Goal: Information Seeking & Learning: Learn about a topic

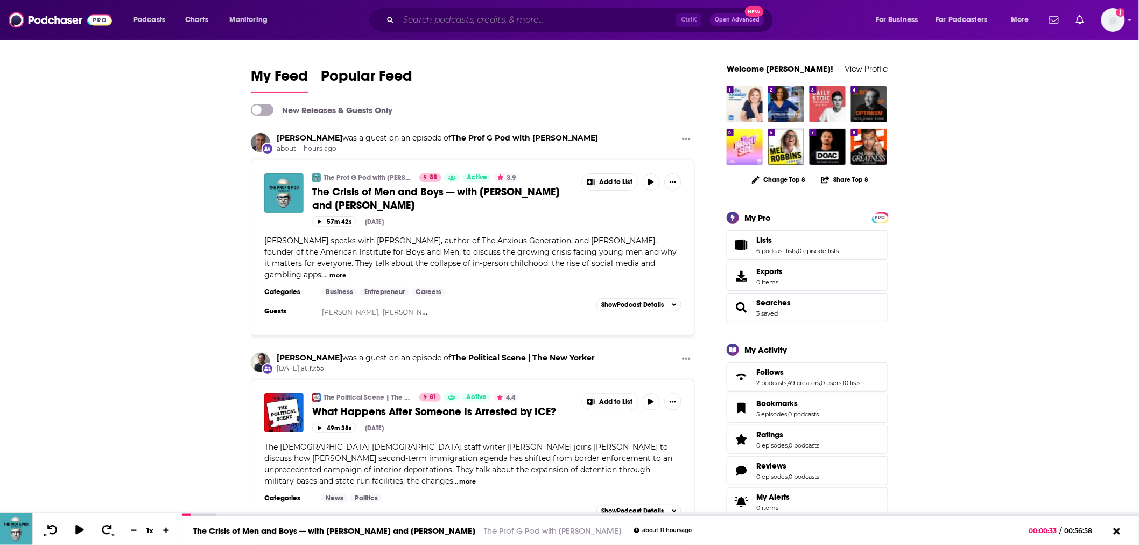
click at [523, 14] on input "Search podcasts, credits, & more..." at bounding box center [537, 19] width 278 height 17
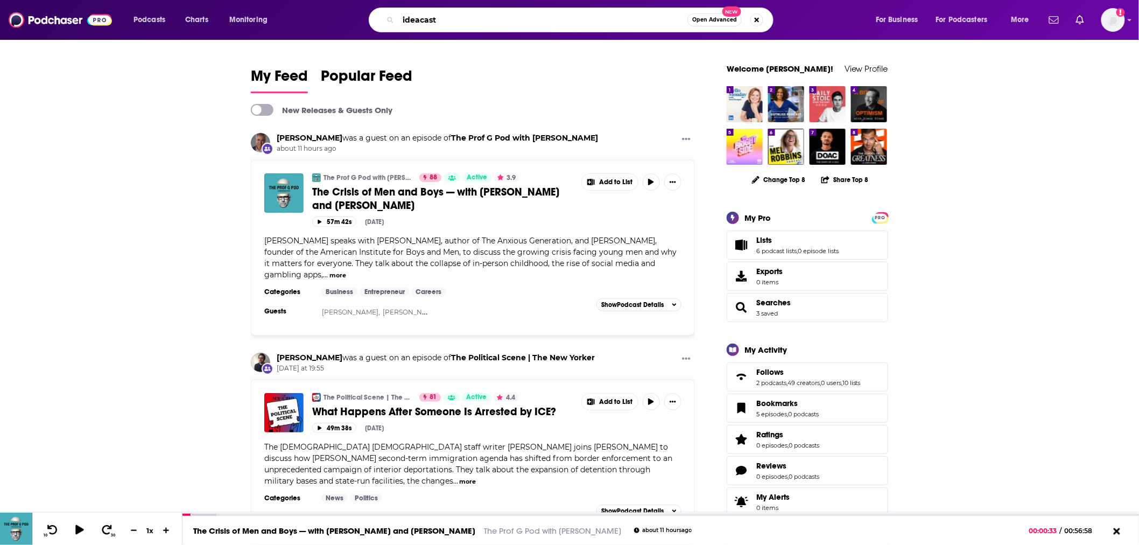
type input "ideacast"
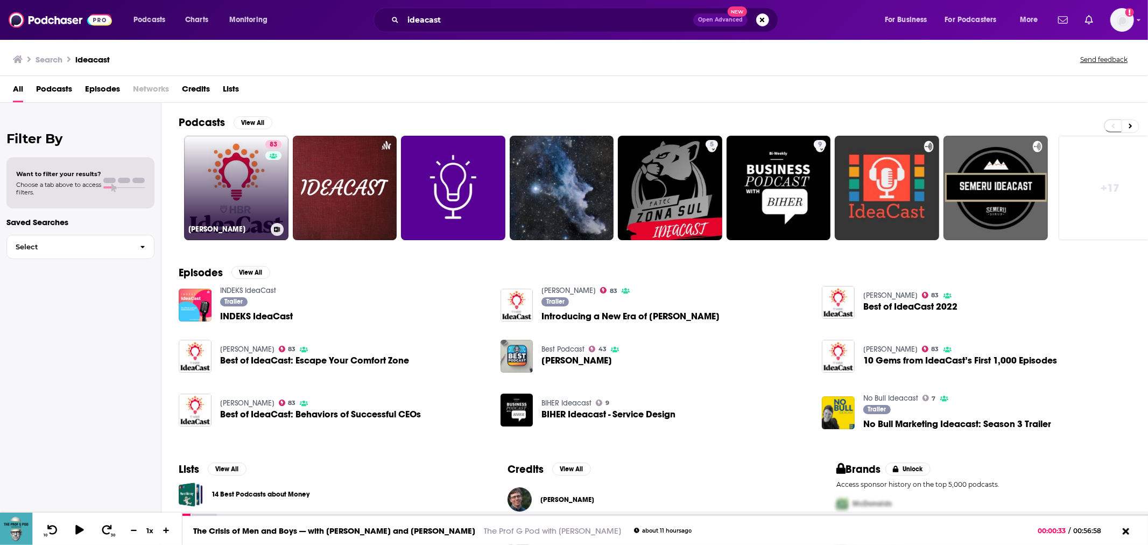
click at [271, 210] on div "83" at bounding box center [274, 181] width 19 height 83
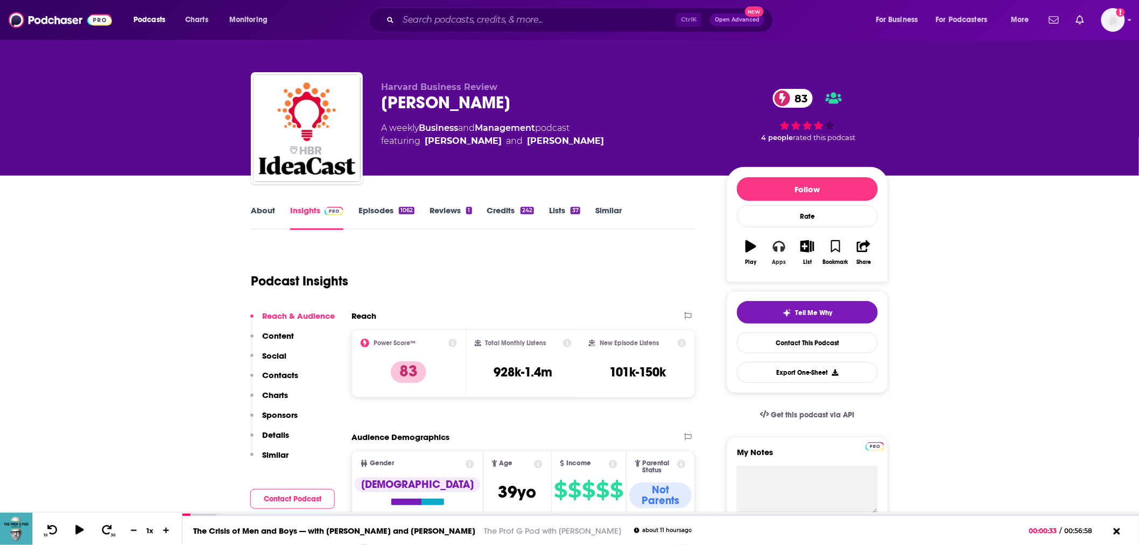
click at [780, 245] on icon "button" at bounding box center [779, 246] width 12 height 12
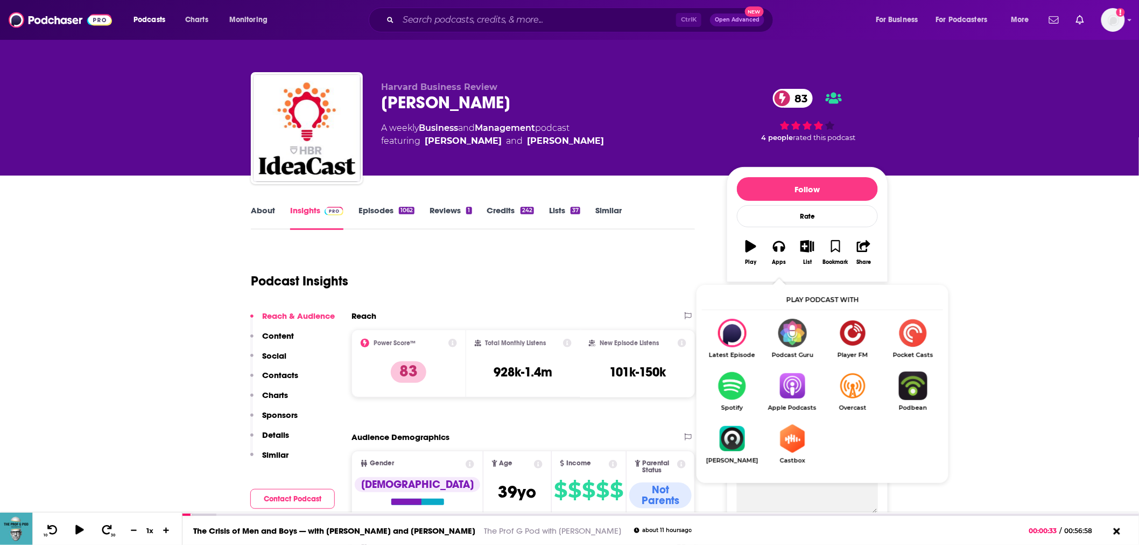
click at [783, 394] on img "Show Listen On dropdown" at bounding box center [792, 385] width 60 height 29
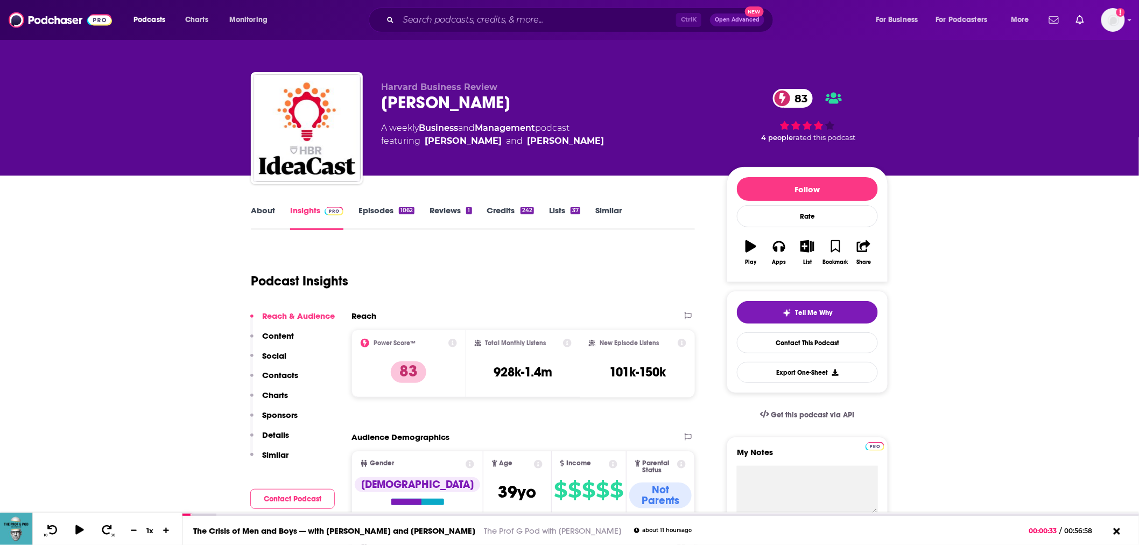
click at [366, 216] on link "Episodes 1062" at bounding box center [386, 217] width 56 height 25
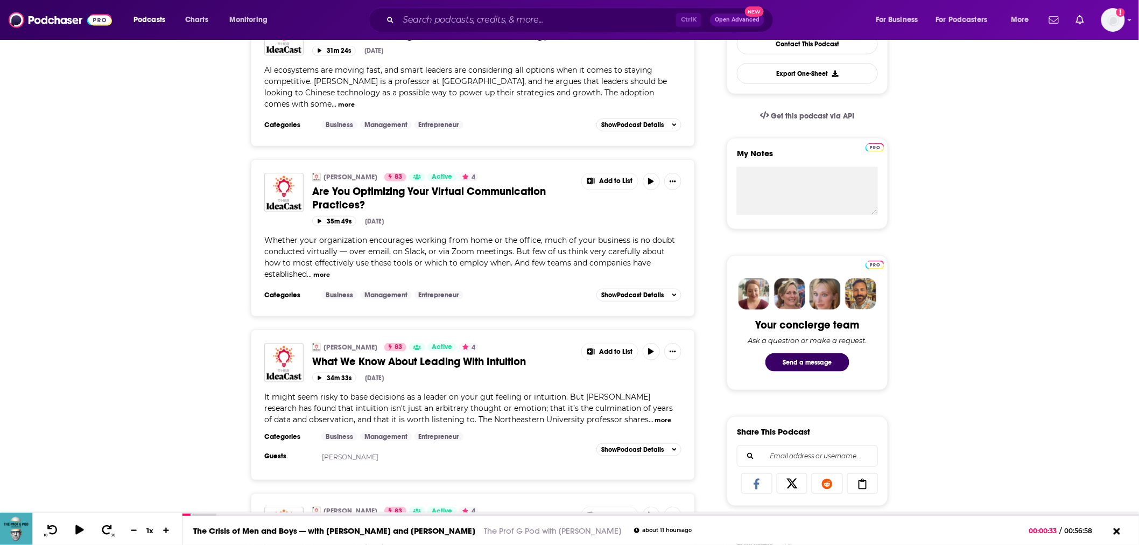
scroll to position [538, 0]
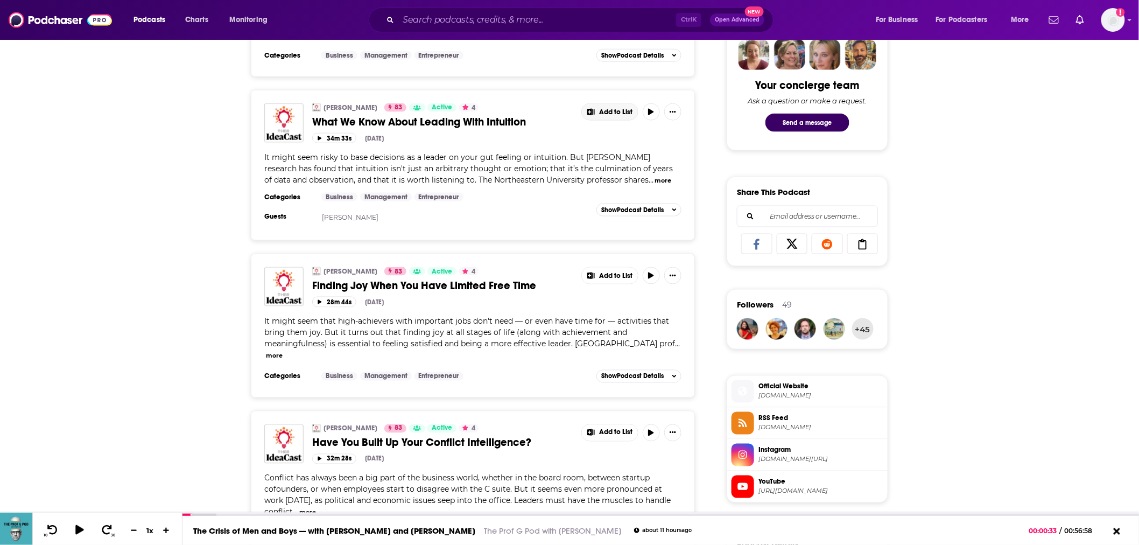
click at [603, 115] on span "Add to List" at bounding box center [615, 112] width 33 height 8
click at [488, 173] on div "It might seem risky to base decisions as a leader on your gut feeling or intuit…" at bounding box center [472, 169] width 417 height 34
click at [647, 116] on button "button" at bounding box center [651, 111] width 17 height 17
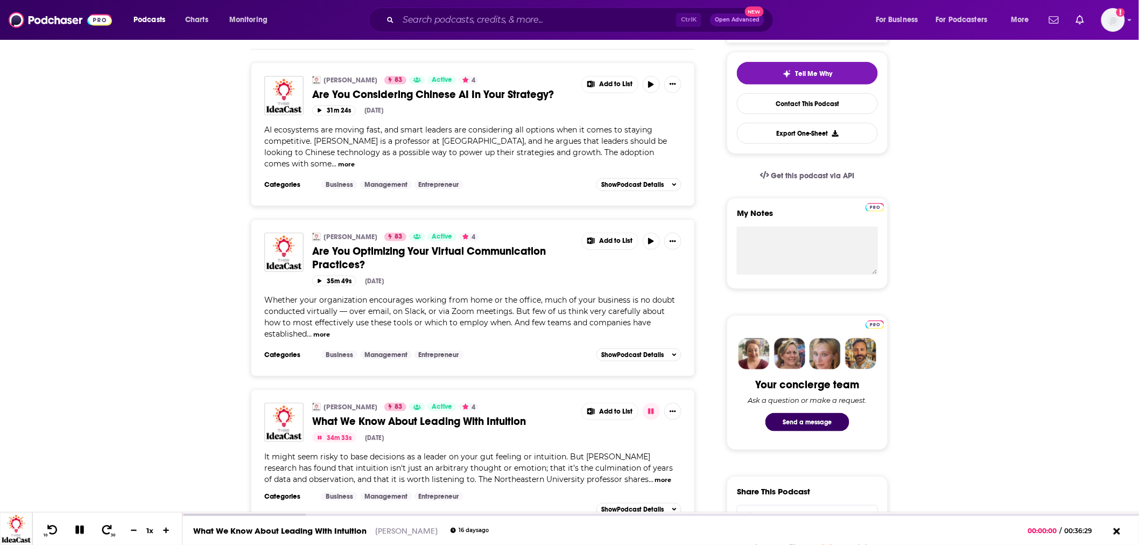
scroll to position [60, 0]
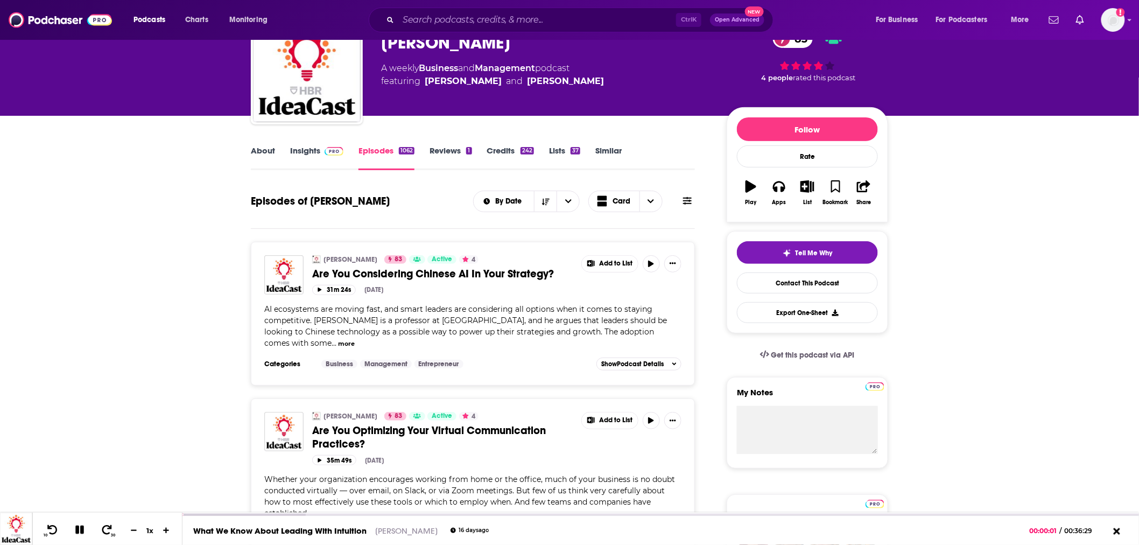
click at [323, 153] on span at bounding box center [331, 150] width 23 height 10
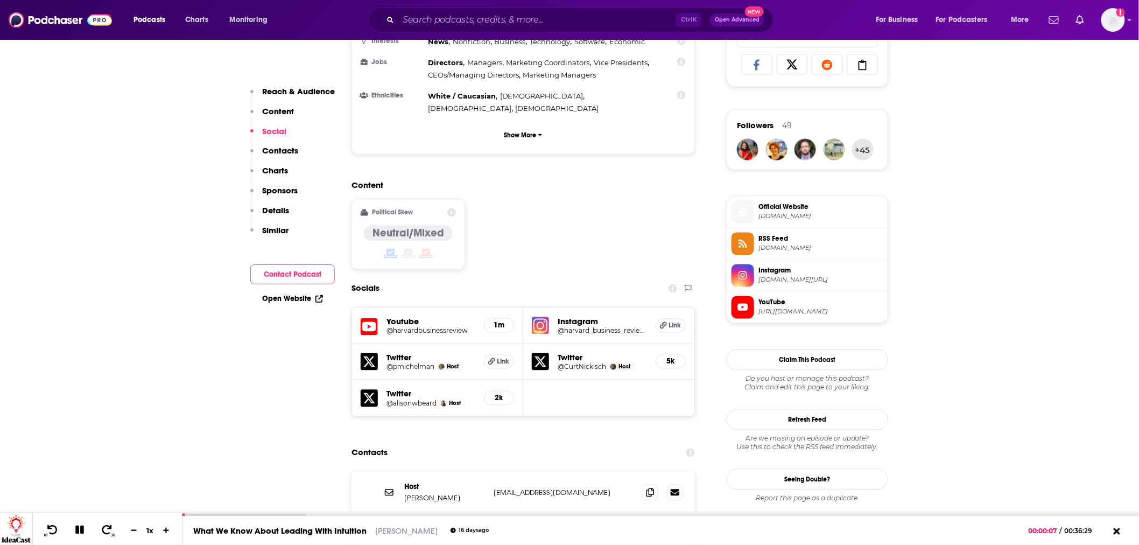
scroll to position [837, 0]
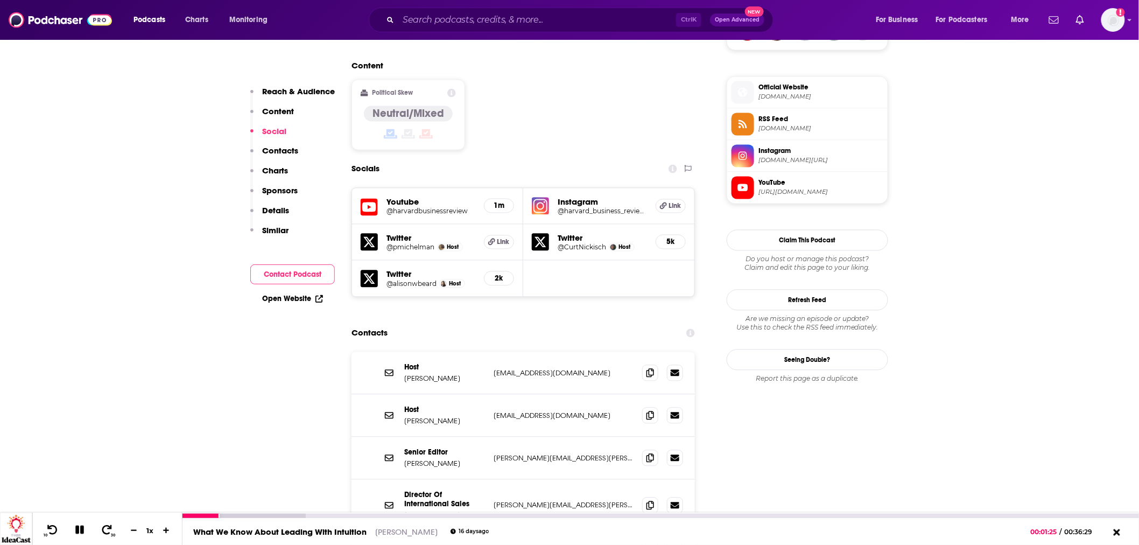
click at [80, 529] on icon at bounding box center [80, 530] width 12 height 10
drag, startPoint x: 453, startPoint y: 352, endPoint x: 404, endPoint y: 352, distance: 49.0
click at [404, 394] on div "Host [PERSON_NAME] [EMAIL_ADDRESS][DOMAIN_NAME] [EMAIL_ADDRESS][DOMAIN_NAME]" at bounding box center [522, 415] width 343 height 43
click at [443, 10] on div "Ctrl K Open Advanced New" at bounding box center [571, 20] width 405 height 25
click at [443, 17] on input "Search podcasts, credits, & more..." at bounding box center [537, 19] width 278 height 17
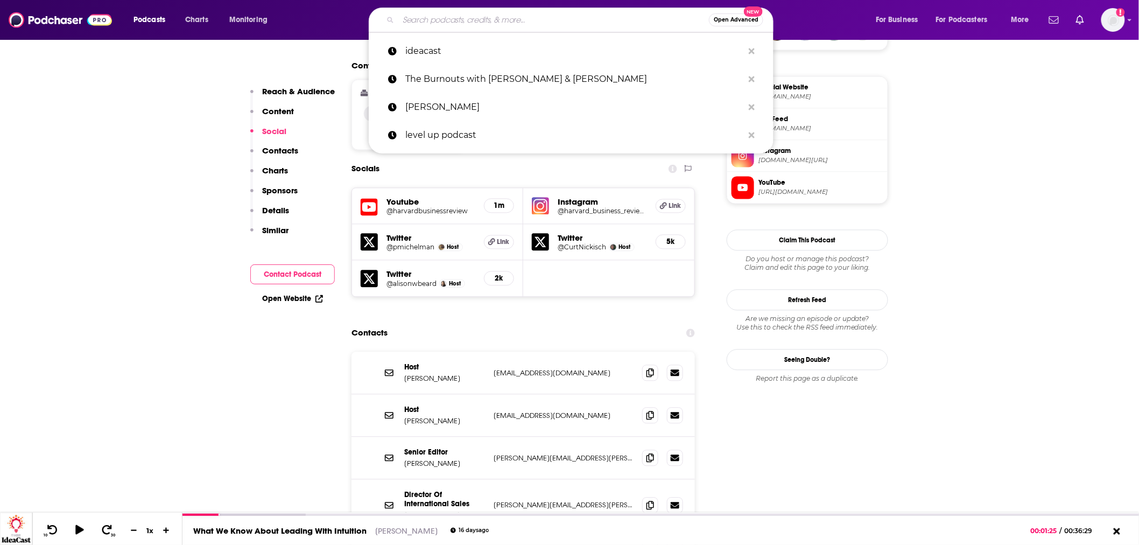
paste input "Curious Minds at Work"
type input "Curious Minds at Work"
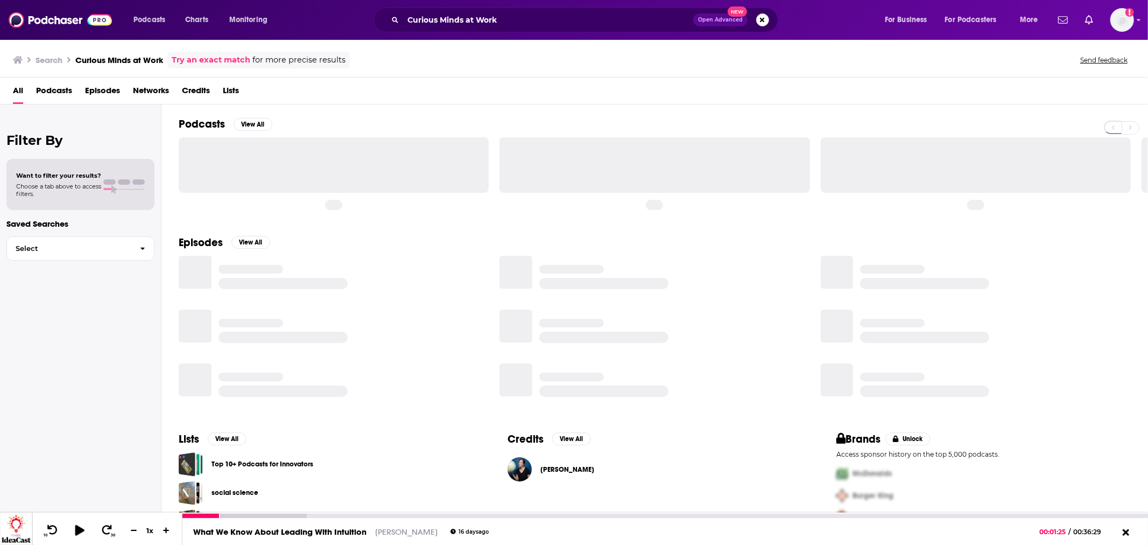
click at [75, 526] on icon at bounding box center [79, 529] width 9 height 11
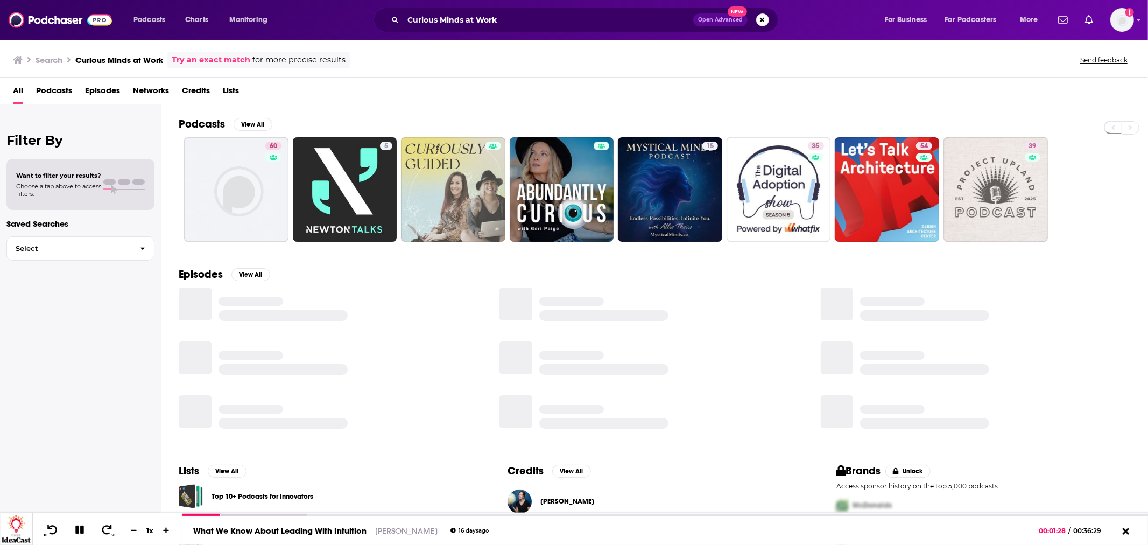
click at [62, 90] on span "Podcasts" at bounding box center [54, 93] width 36 height 22
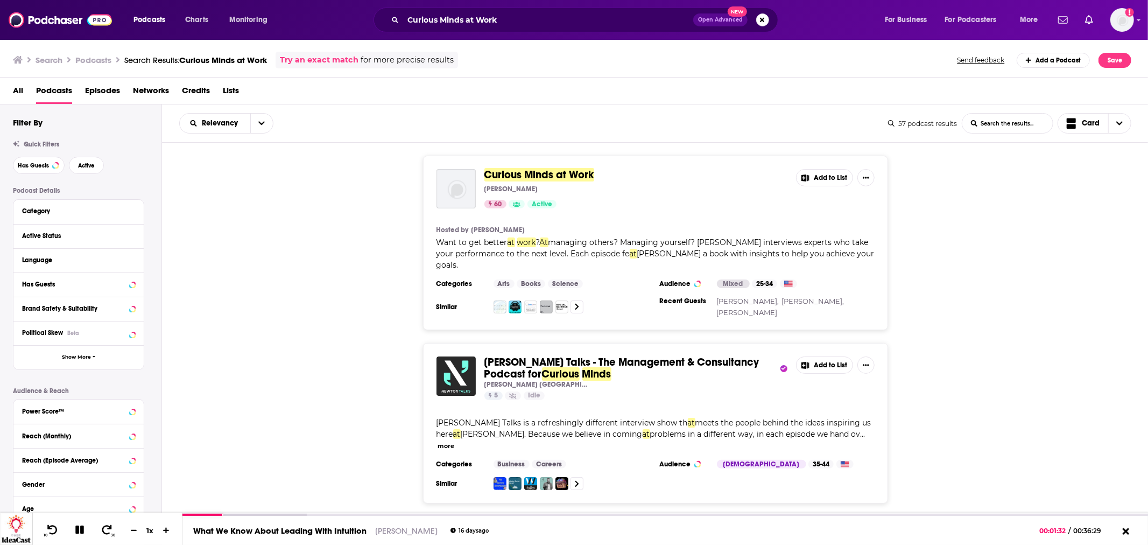
click at [538, 174] on span "Curious Minds at Work" at bounding box center [539, 174] width 110 height 13
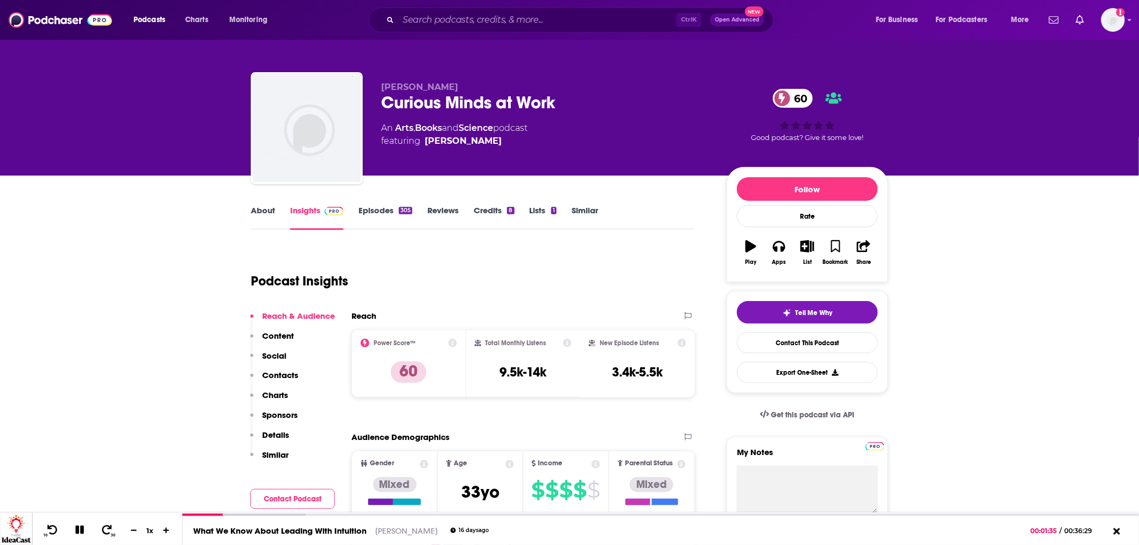
click at [363, 208] on link "Episodes 305" at bounding box center [385, 217] width 54 height 25
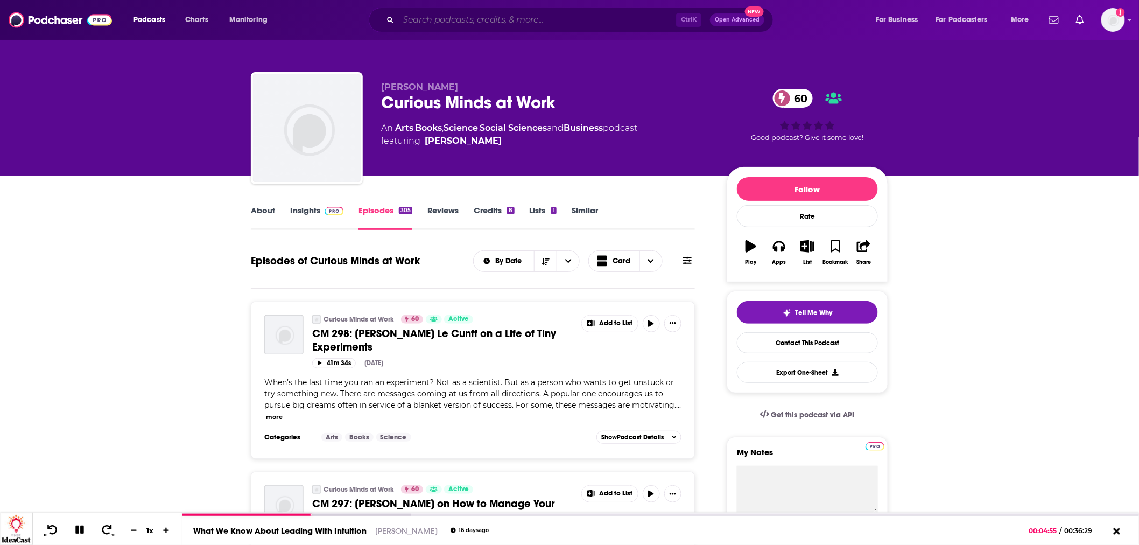
click at [455, 20] on input "Search podcasts, credits, & more..." at bounding box center [537, 19] width 278 height 17
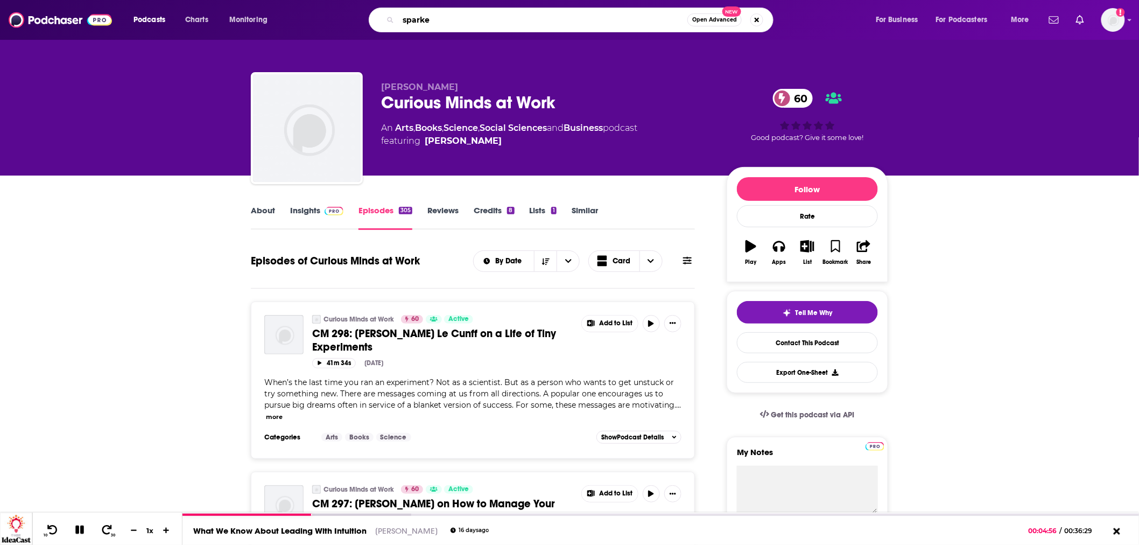
type input "sparked"
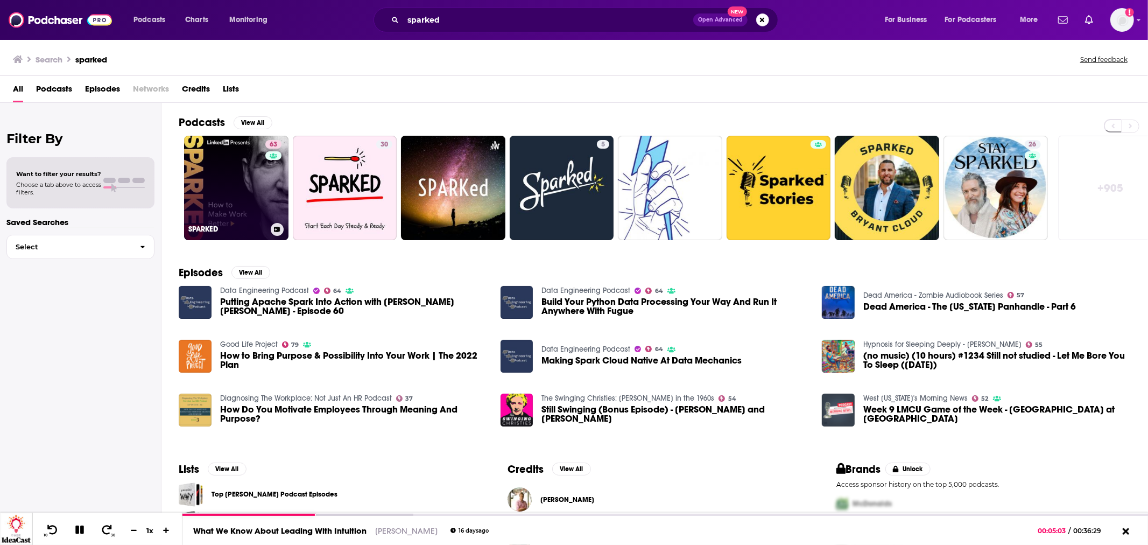
click at [255, 173] on link "63 SPARKED" at bounding box center [236, 188] width 104 height 104
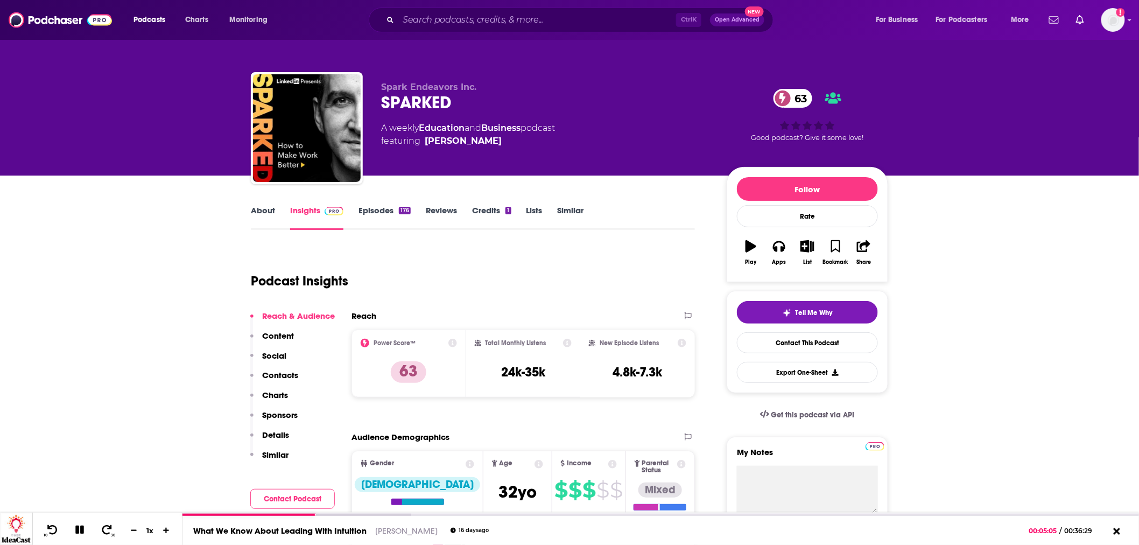
click at [380, 207] on link "Episodes 176" at bounding box center [384, 217] width 52 height 25
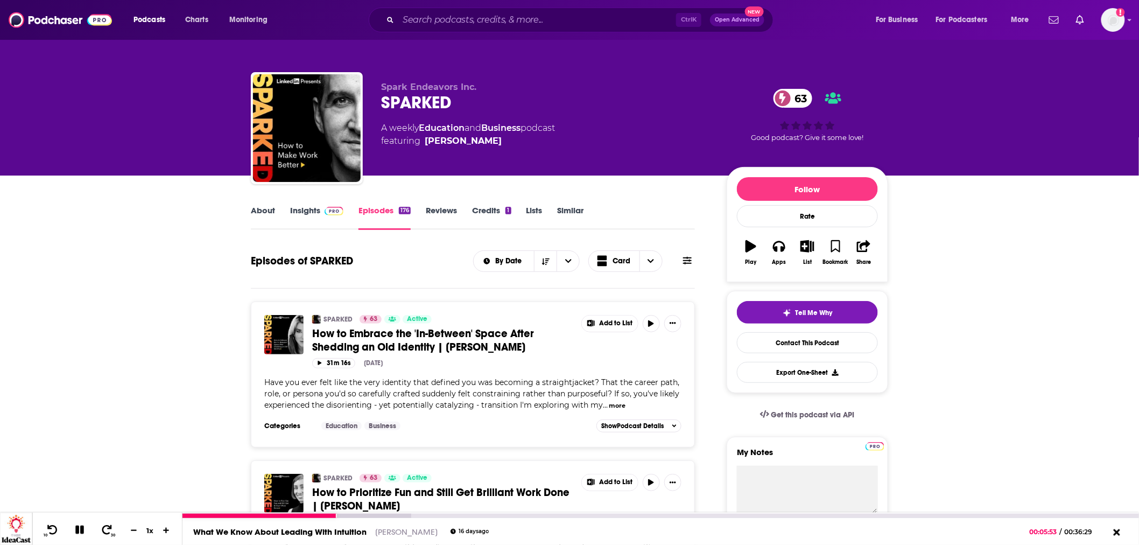
click at [81, 529] on icon at bounding box center [79, 529] width 9 height 9
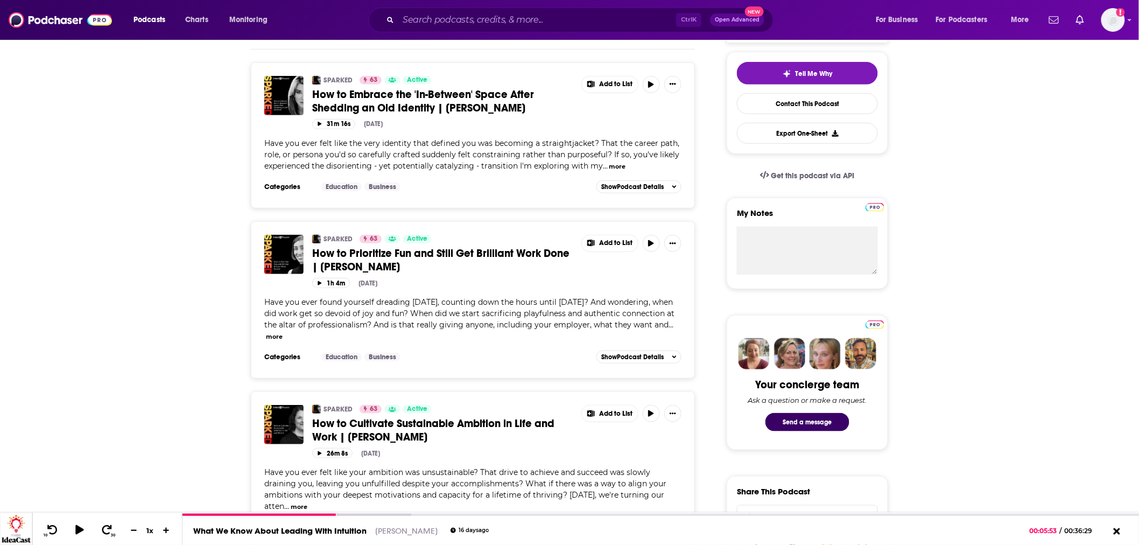
scroll to position [299, 0]
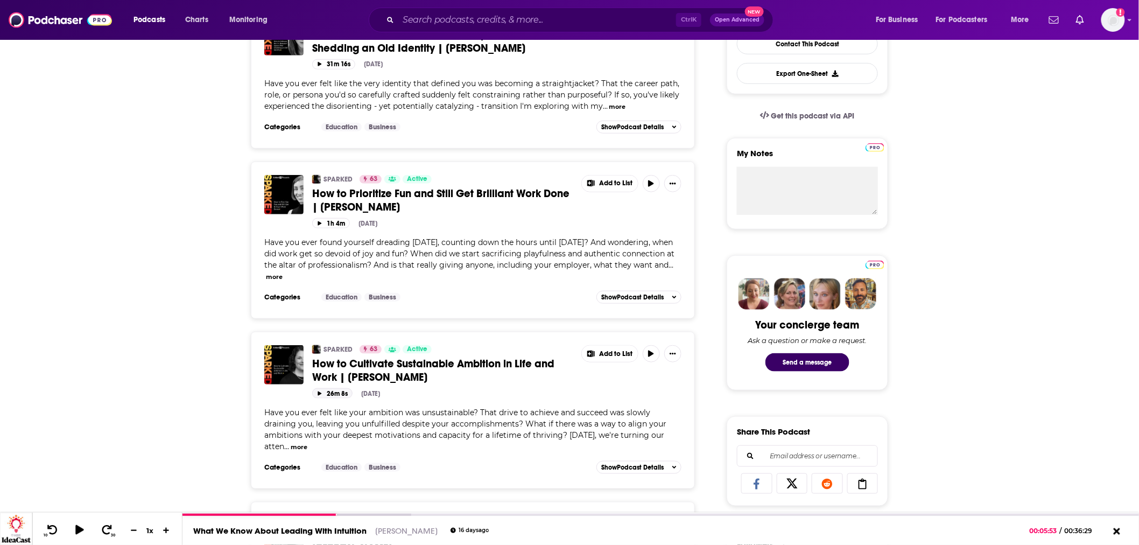
click at [327, 390] on button "26m 8s" at bounding box center [332, 393] width 40 height 10
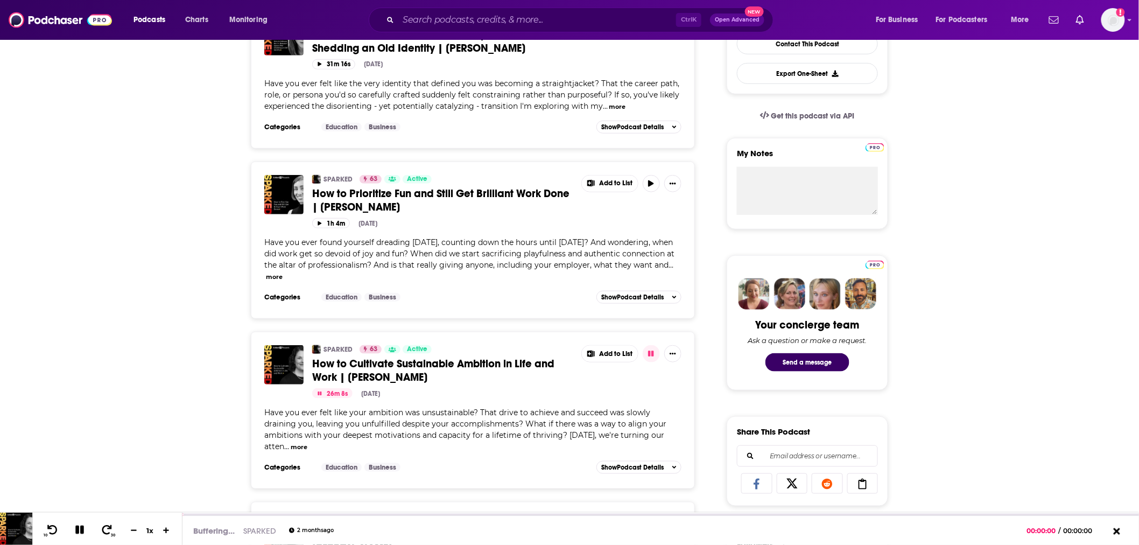
scroll to position [60, 0]
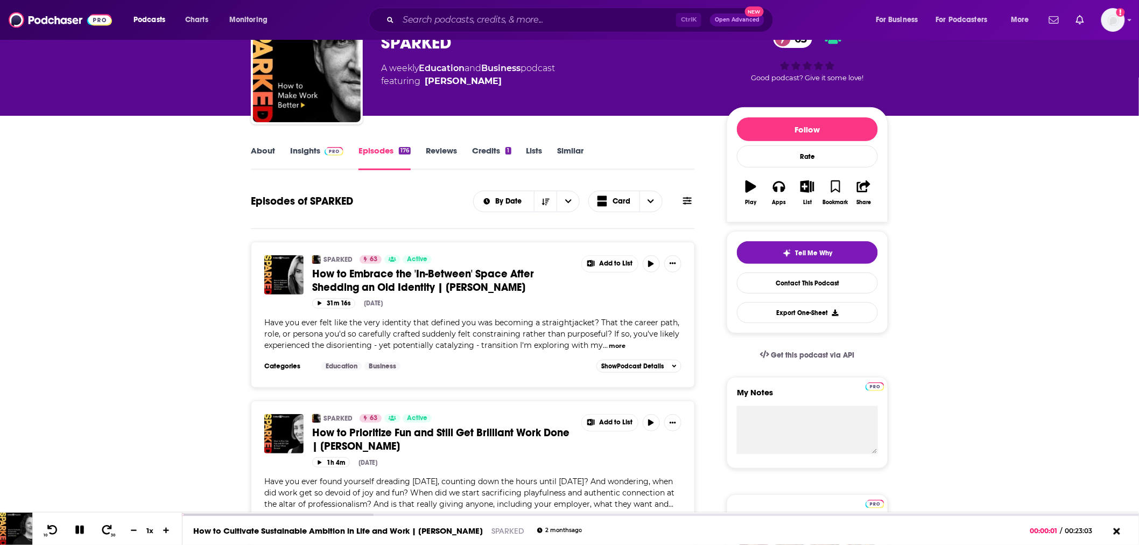
click at [314, 150] on link "Insights" at bounding box center [316, 157] width 53 height 25
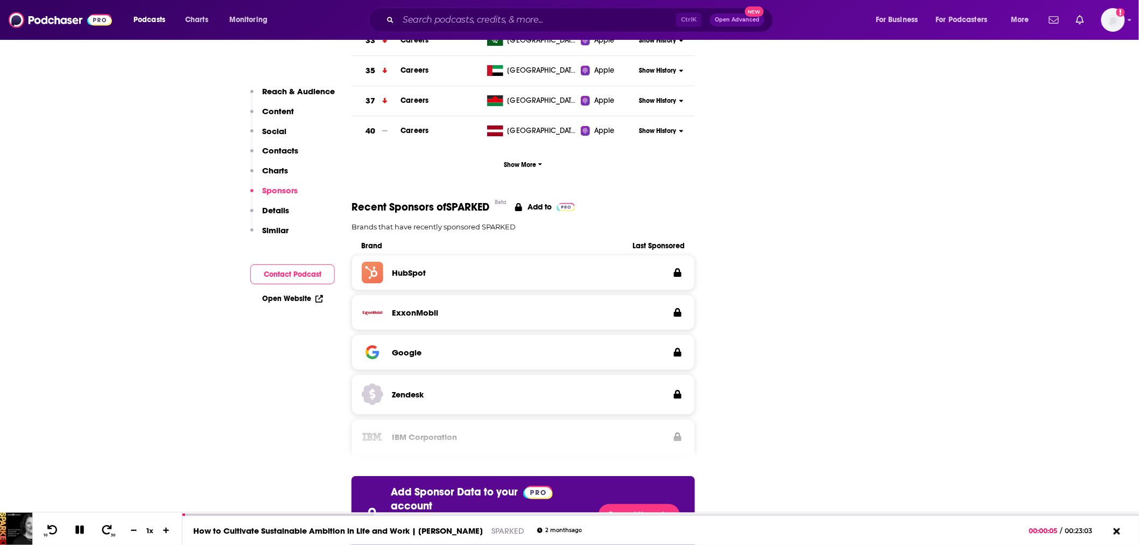
scroll to position [1016, 0]
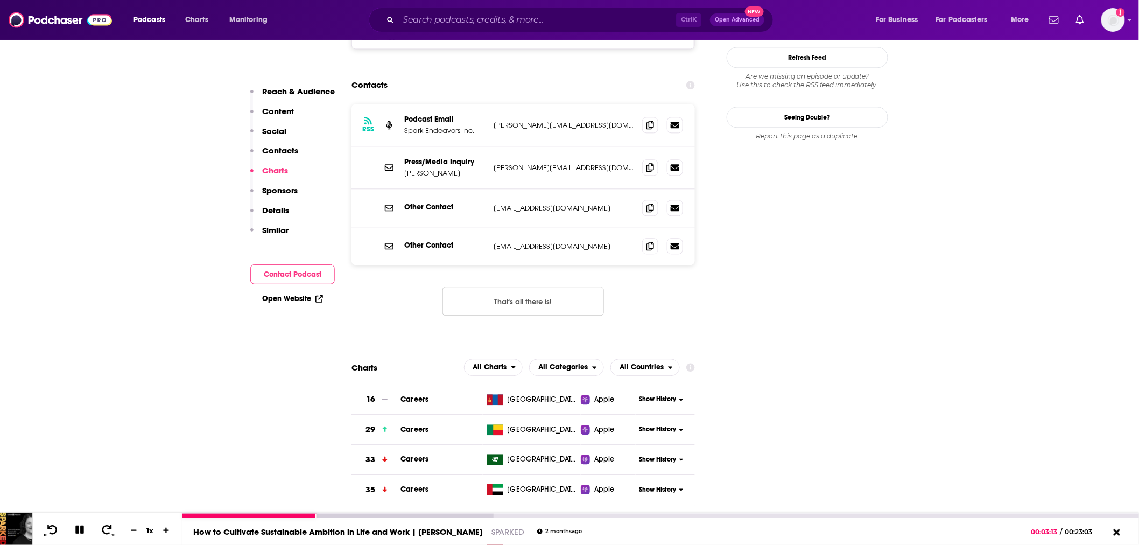
click at [81, 526] on icon at bounding box center [79, 529] width 9 height 9
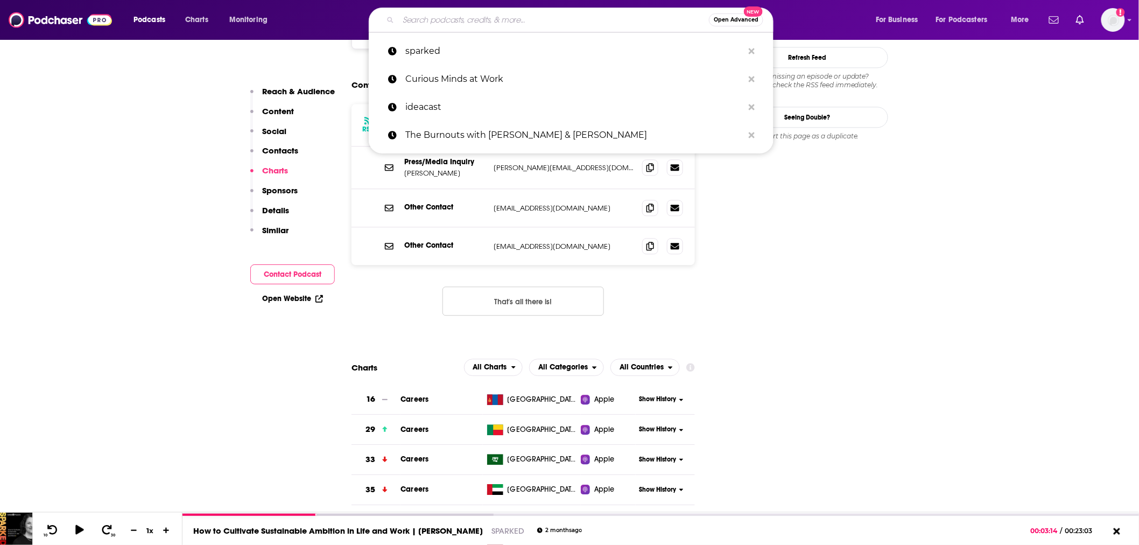
click at [479, 26] on input "Search podcasts, credits, & more..." at bounding box center [553, 19] width 311 height 17
paste input "Get Hired with [PERSON_NAME]"
type input "Get Hired with [PERSON_NAME]"
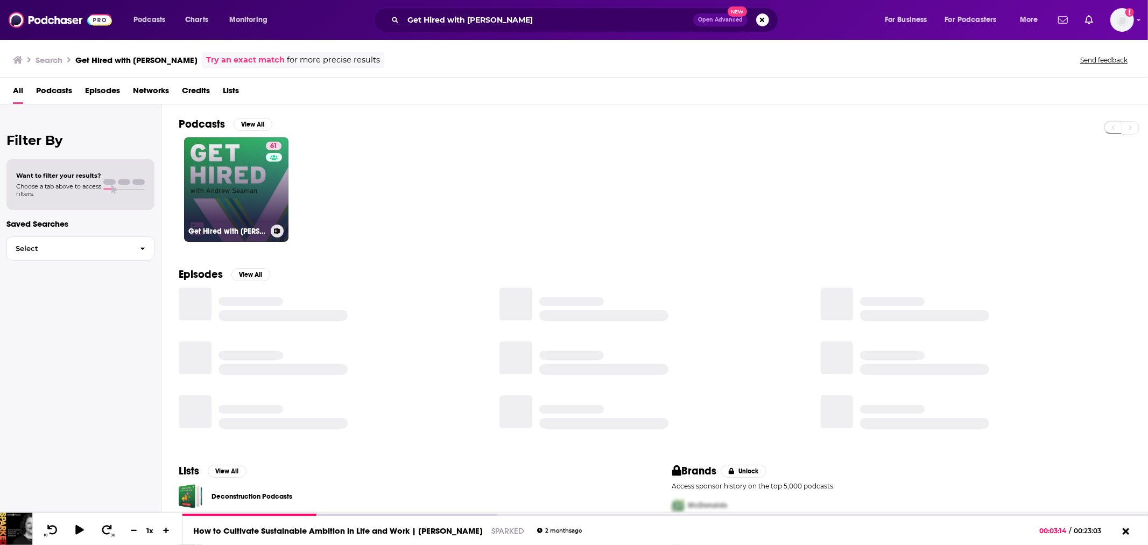
click at [234, 192] on link "61 Get Hired with [PERSON_NAME]" at bounding box center [236, 189] width 104 height 104
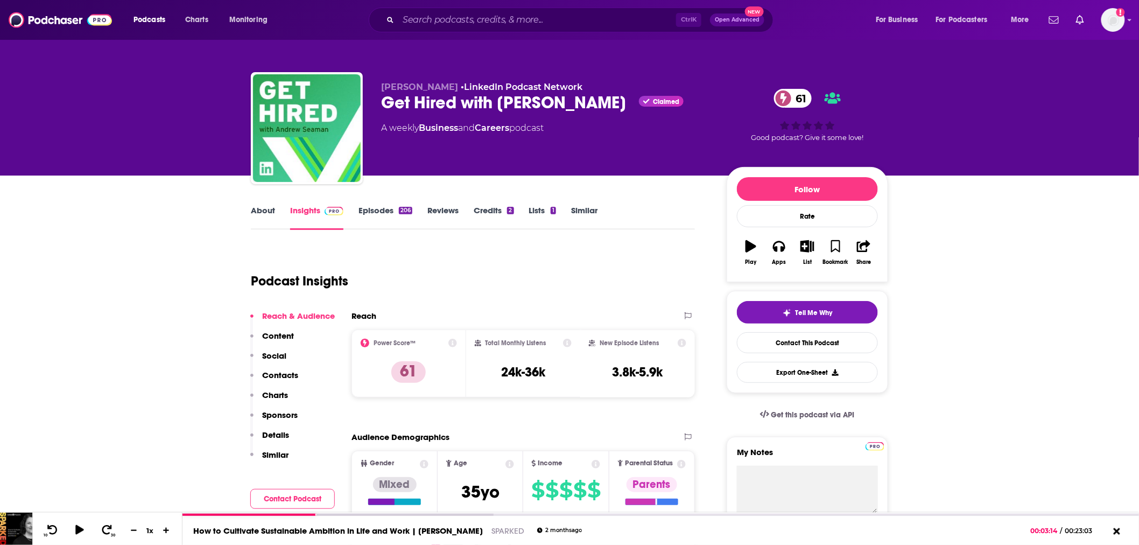
click at [382, 215] on link "Episodes 206" at bounding box center [385, 217] width 54 height 25
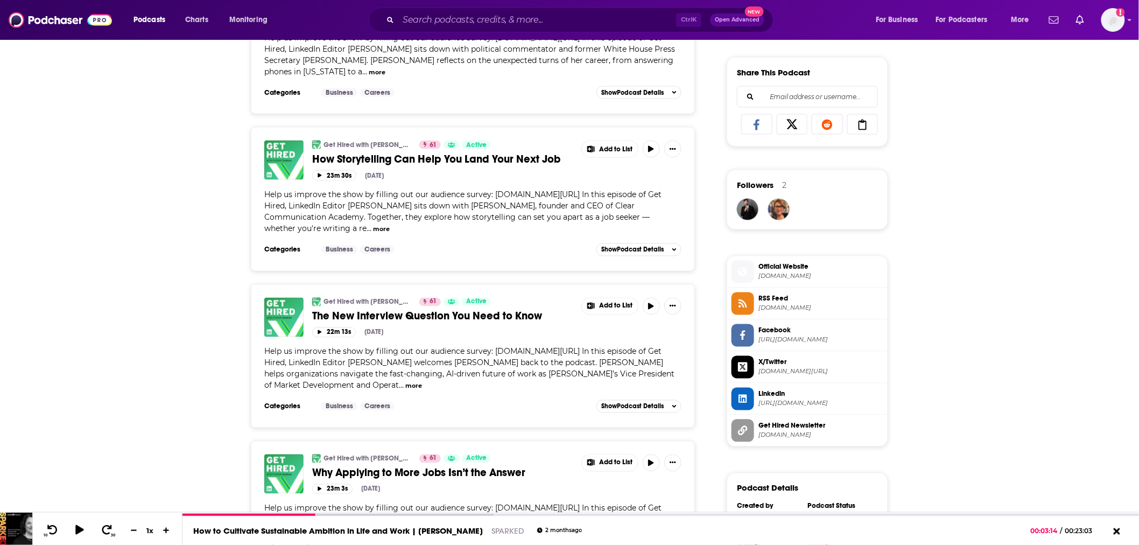
scroll to position [777, 0]
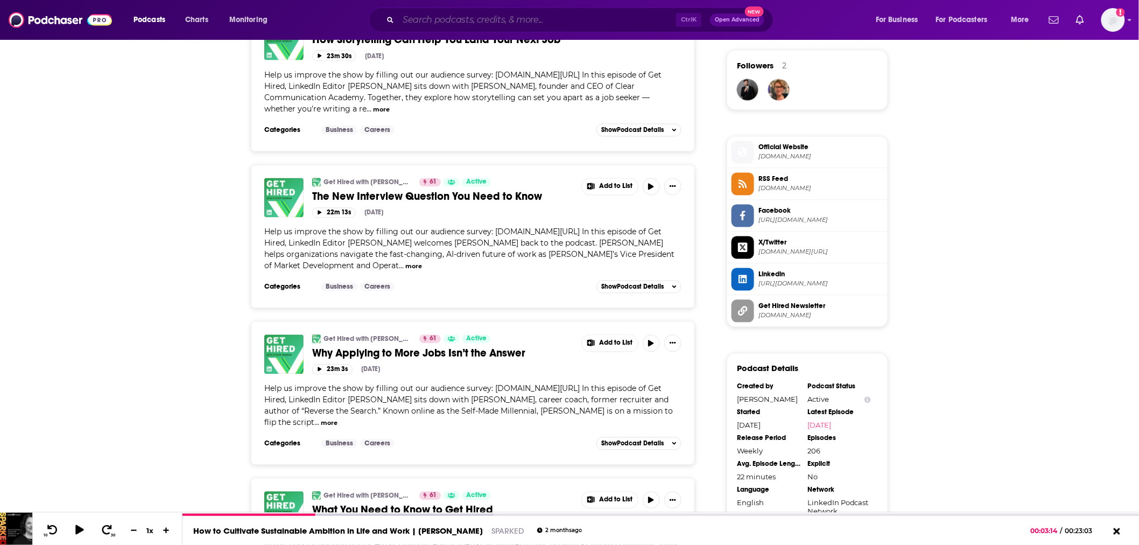
click at [460, 16] on input "Search podcasts, credits, & more..." at bounding box center [537, 19] width 278 height 17
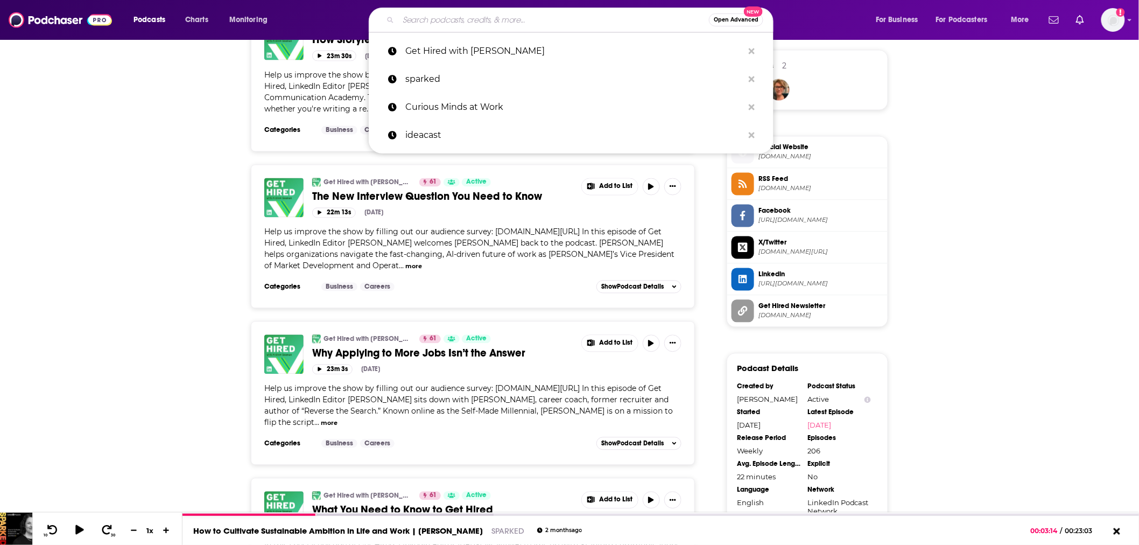
paste input "This is Woman's Work with [PERSON_NAME]"
type input "This is Woman's Work with [PERSON_NAME]"
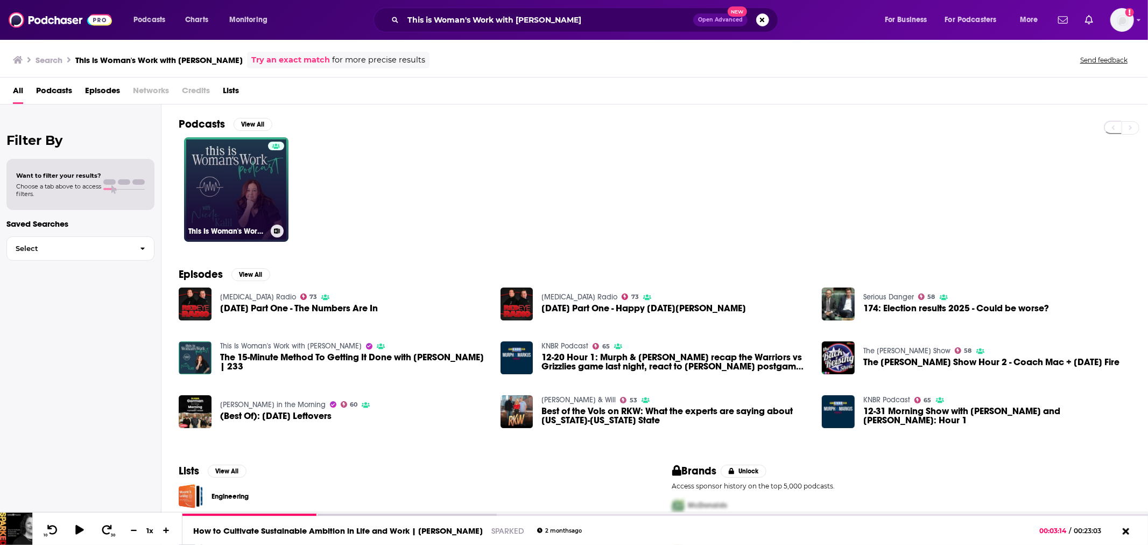
click at [239, 157] on link "This Is Woman's Work with [PERSON_NAME]" at bounding box center [236, 189] width 104 height 104
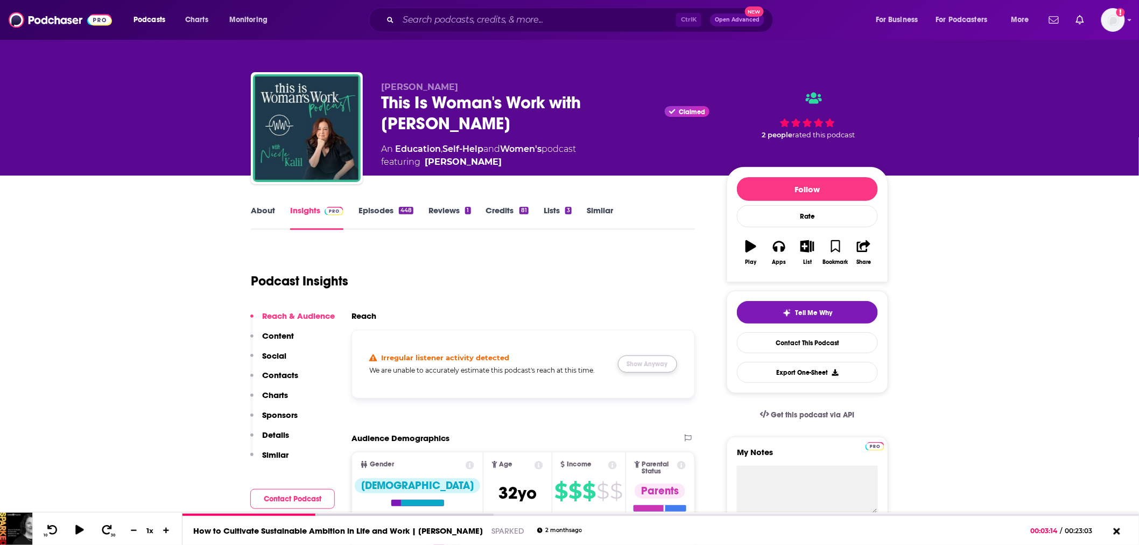
click at [646, 364] on button "Show Anyway" at bounding box center [647, 363] width 59 height 17
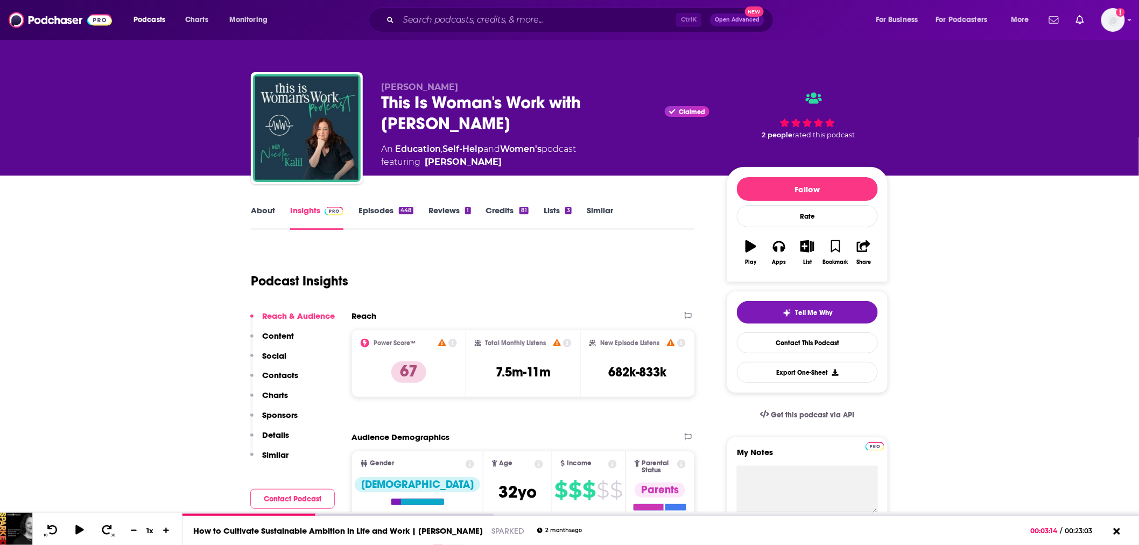
click at [379, 210] on link "Episodes 448" at bounding box center [385, 217] width 55 height 25
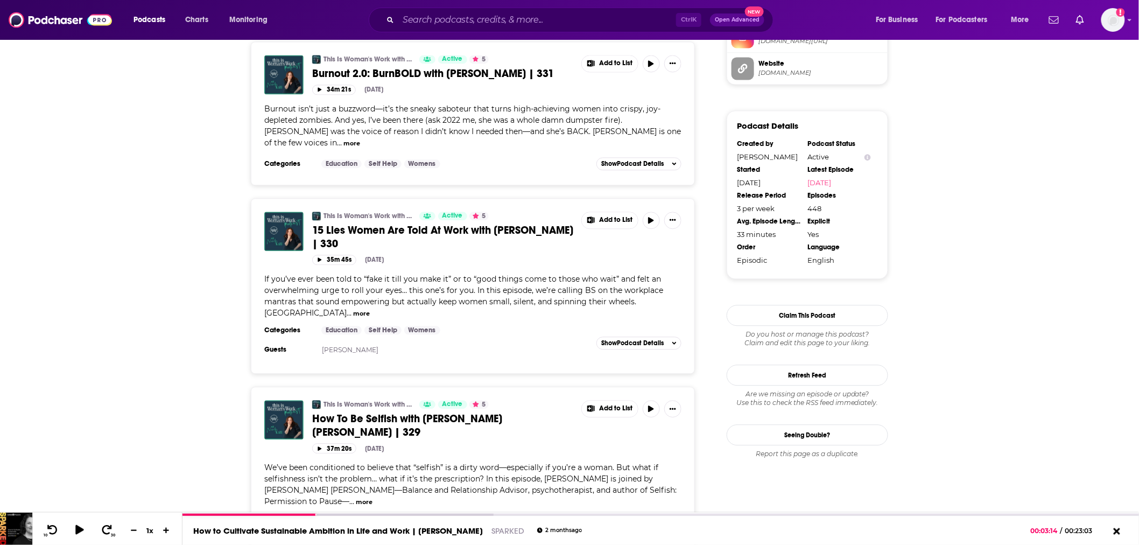
scroll to position [658, 0]
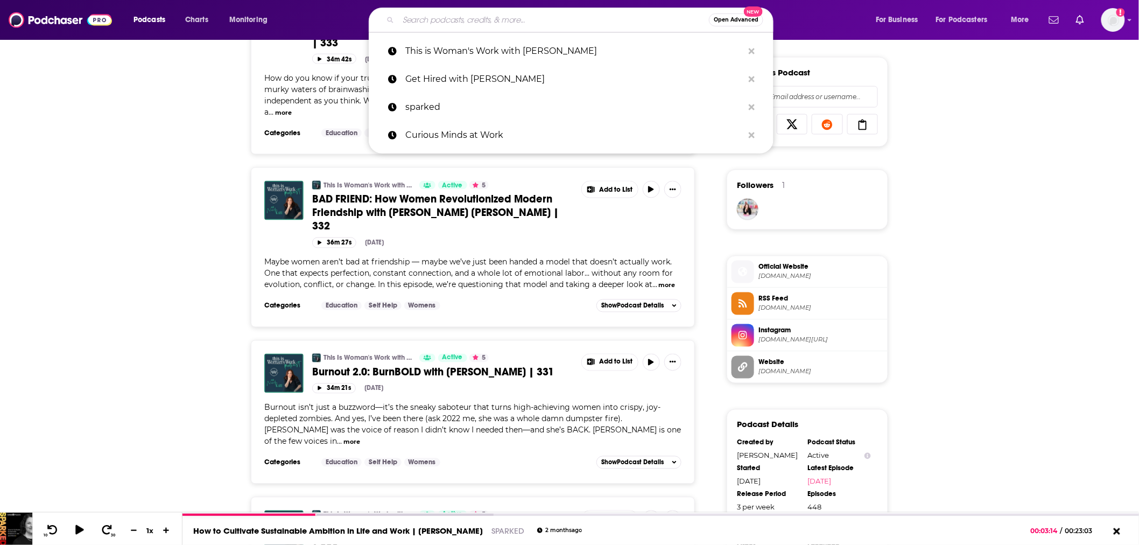
click at [453, 23] on input "Search podcasts, credits, & more..." at bounding box center [553, 19] width 311 height 17
paste input "Career Contessa"
type input "Career Contessa"
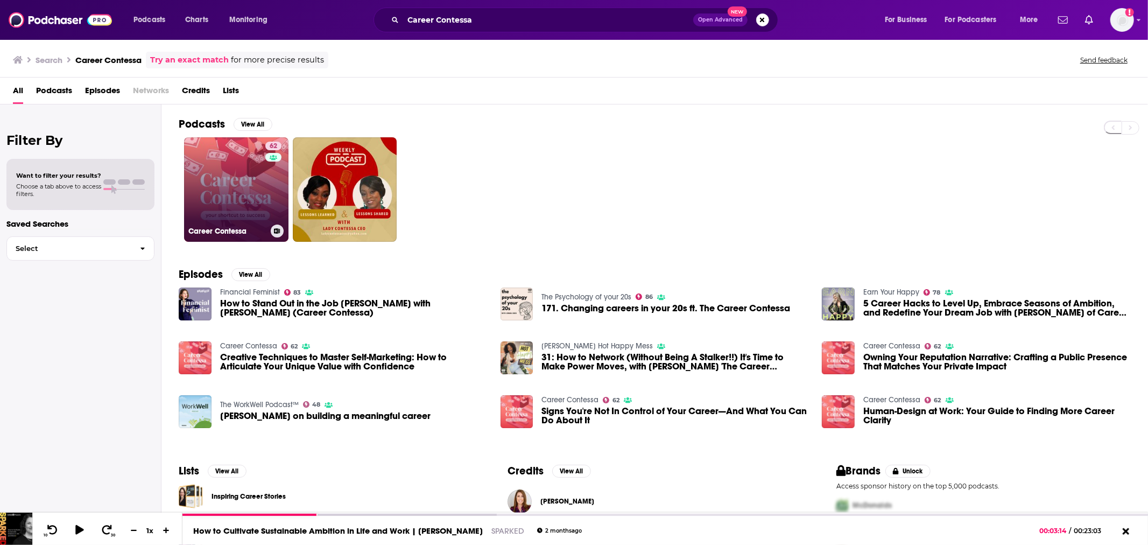
click at [230, 167] on link "62 Career Contessa" at bounding box center [236, 189] width 104 height 104
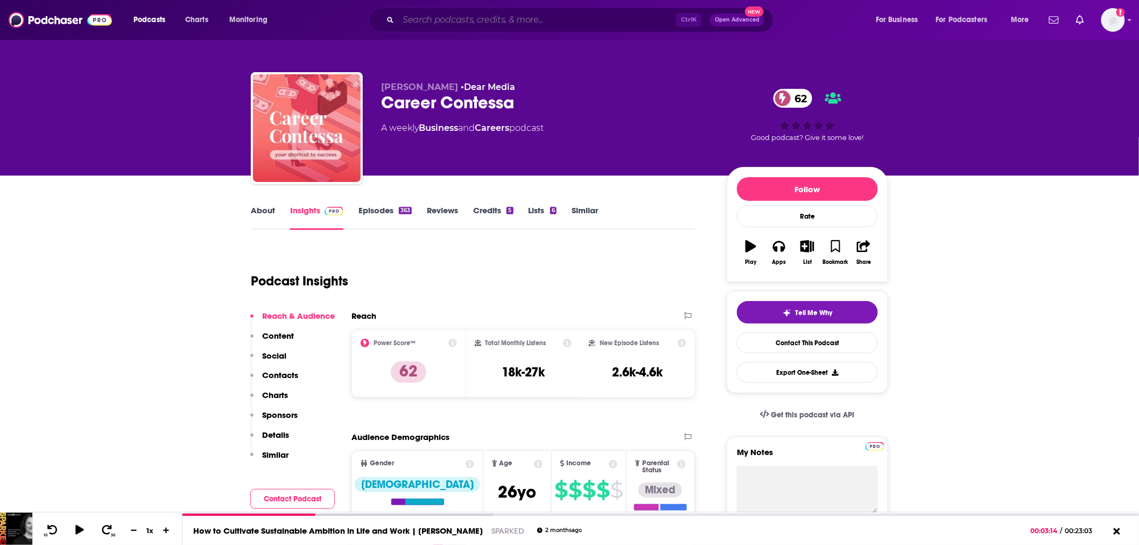
click at [460, 27] on input "Search podcasts, credits, & more..." at bounding box center [537, 19] width 278 height 17
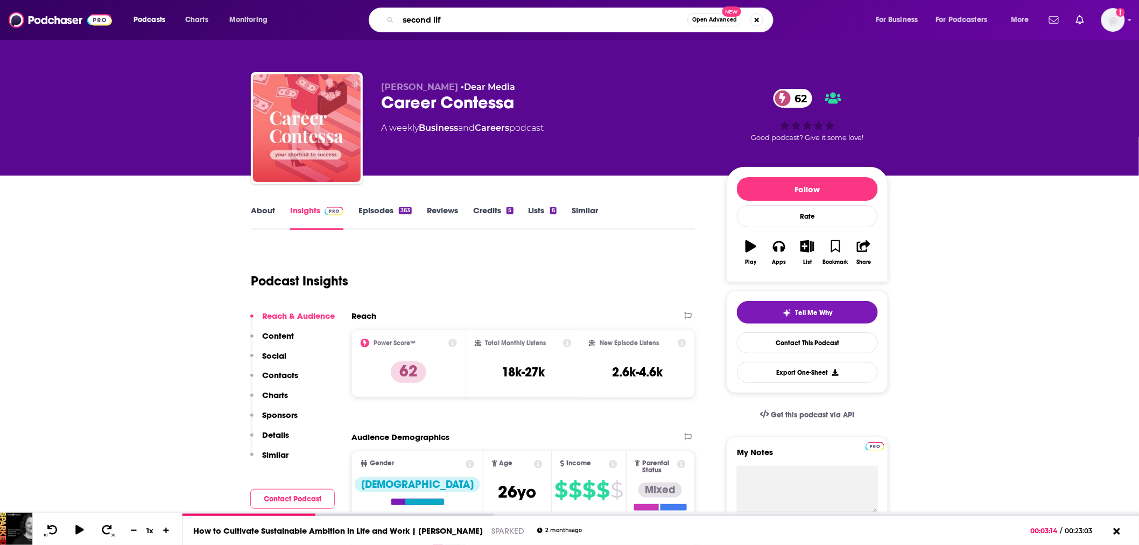
type input "second life"
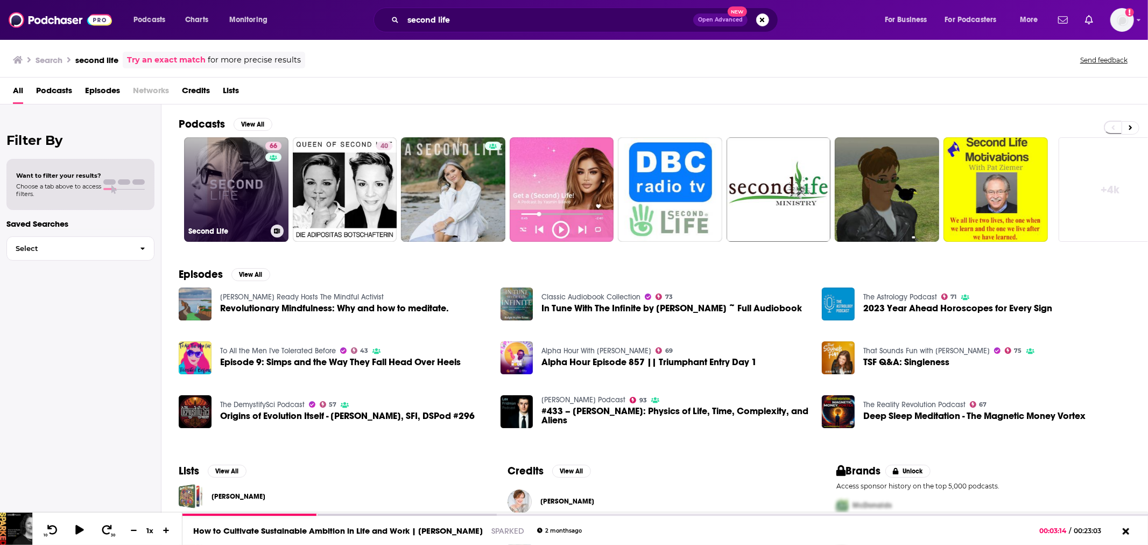
click at [253, 197] on link "66 Second Life" at bounding box center [236, 189] width 104 height 104
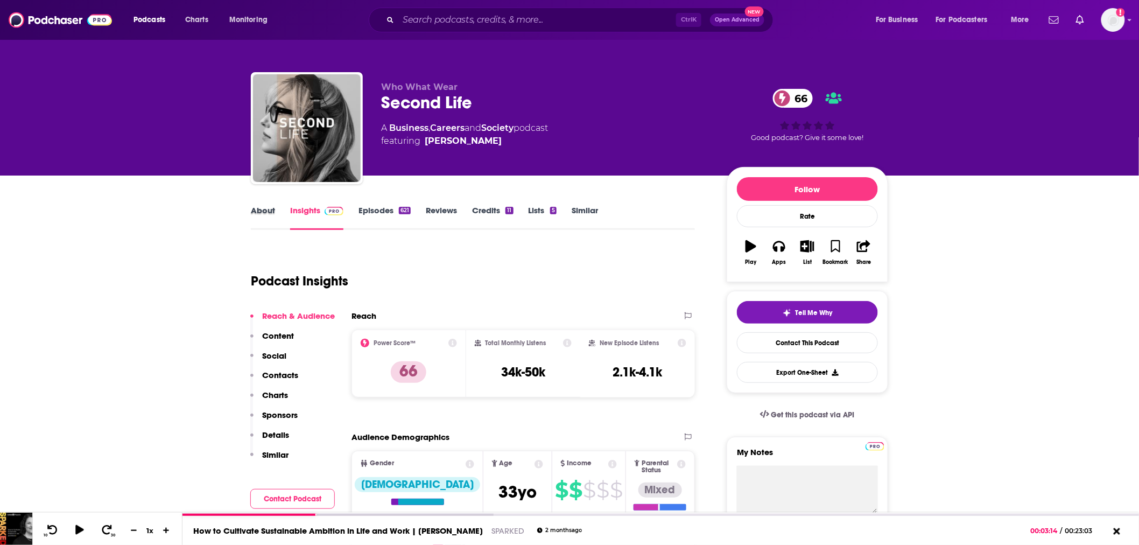
click at [278, 214] on div "About" at bounding box center [270, 217] width 39 height 25
click at [260, 210] on link "About" at bounding box center [263, 217] width 24 height 25
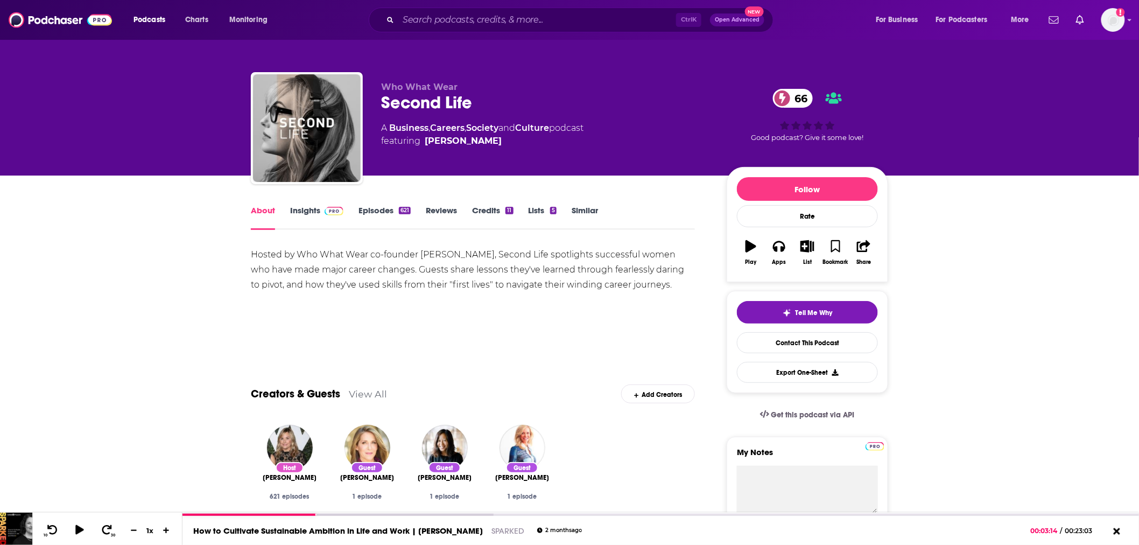
click at [529, 4] on div "Podcasts Charts Monitoring Ctrl K Open Advanced New For Business For Podcasters…" at bounding box center [569, 20] width 1139 height 40
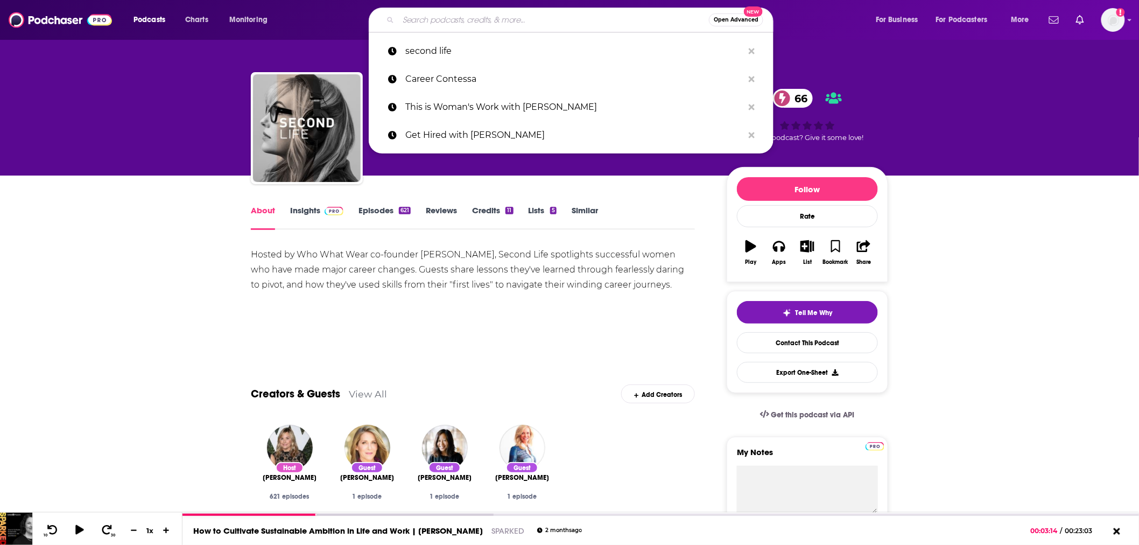
click at [528, 25] on input "Search podcasts, credits, & more..." at bounding box center [553, 19] width 311 height 17
paste input "b"
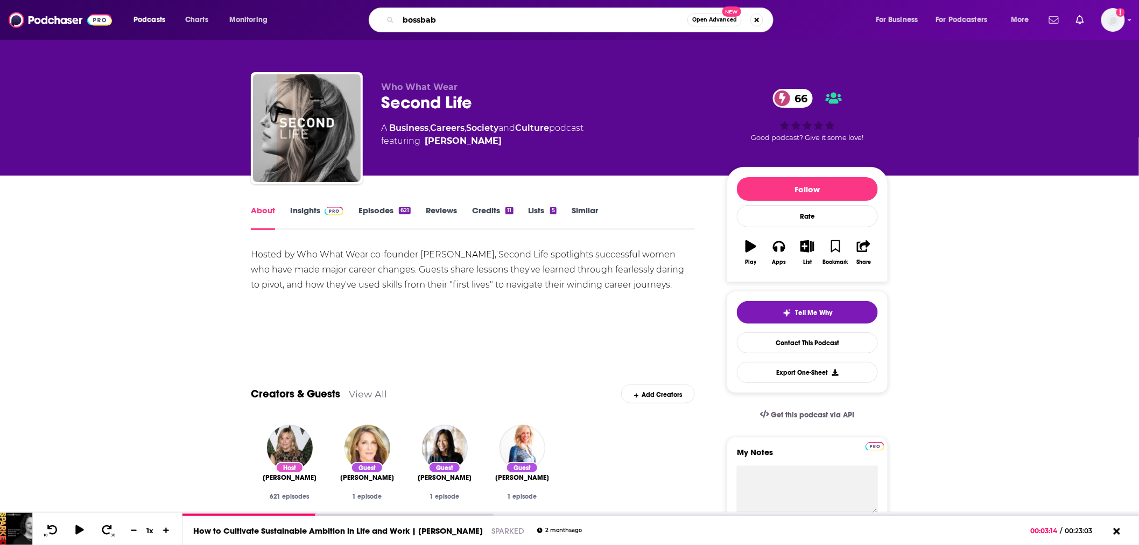
type input "bossbabe"
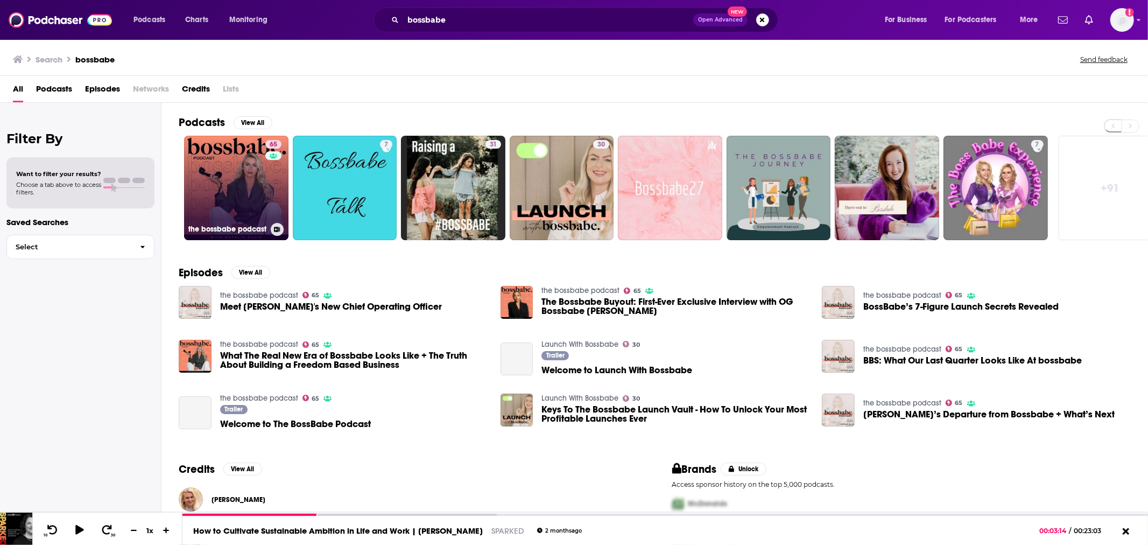
click at [259, 152] on link "65 the bossbabe podcast" at bounding box center [236, 188] width 104 height 104
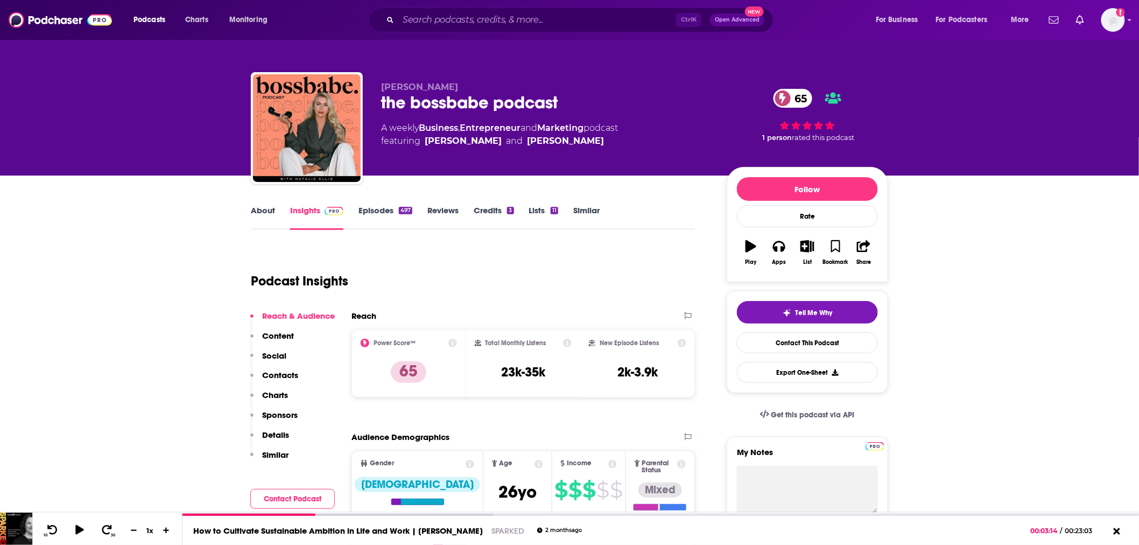
click at [382, 206] on link "Episodes 497" at bounding box center [385, 217] width 54 height 25
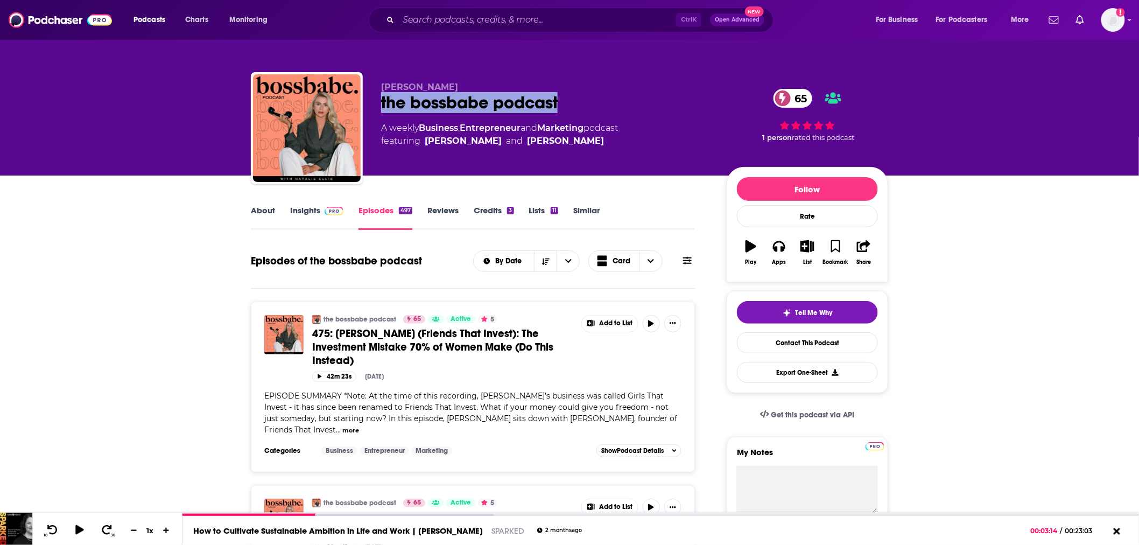
drag, startPoint x: 589, startPoint y: 105, endPoint x: 377, endPoint y: 108, distance: 212.0
click at [377, 108] on div "[PERSON_NAME] the bossbabe podcast 65 A weekly Business , Entrepreneur and Mark…" at bounding box center [569, 130] width 637 height 116
copy h2 "the bossbabe podcast"
click at [324, 218] on link "Insights" at bounding box center [316, 217] width 53 height 25
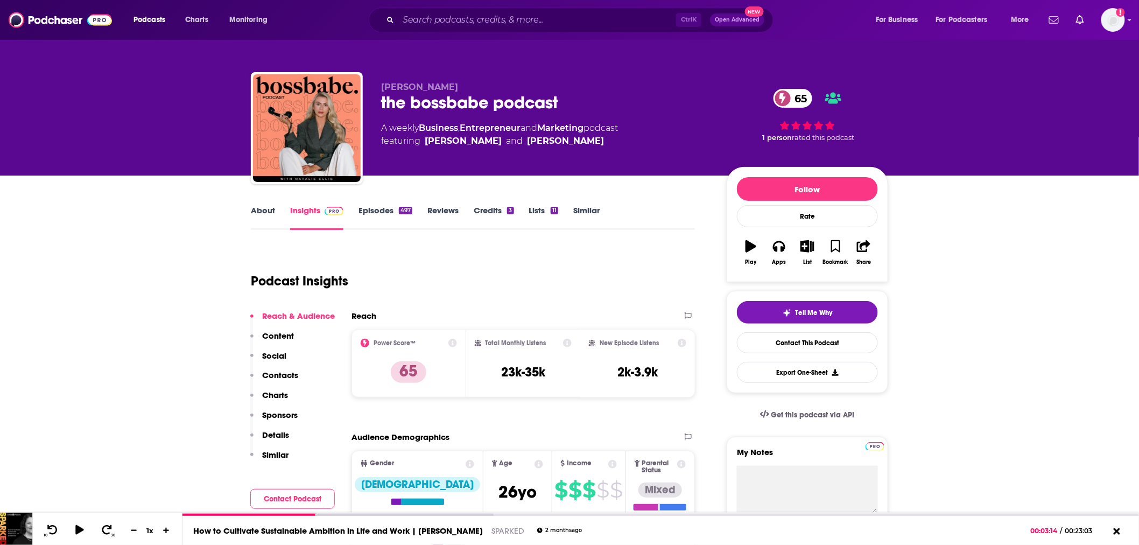
click at [271, 210] on link "About" at bounding box center [263, 217] width 24 height 25
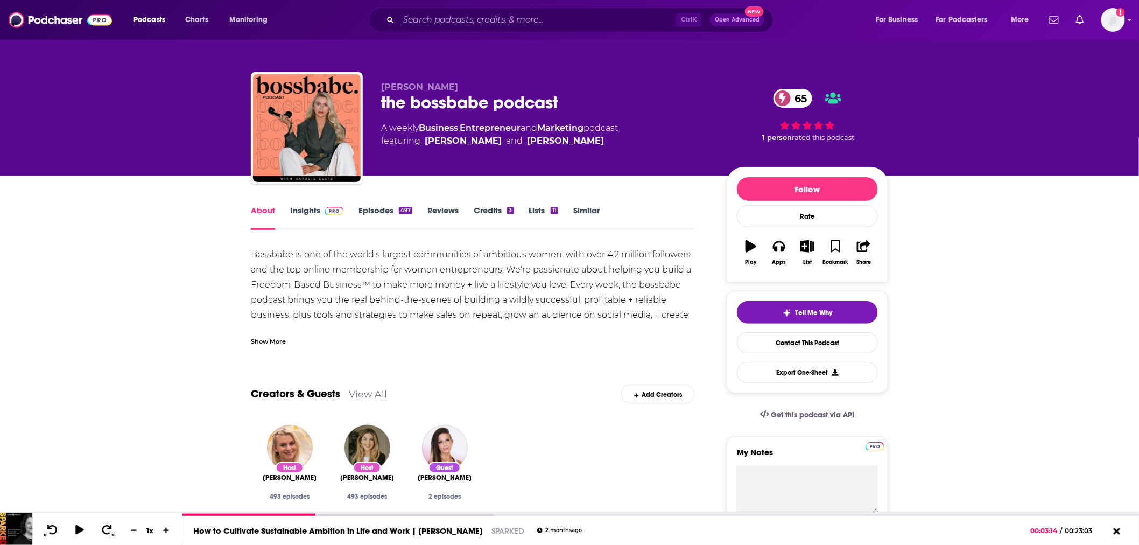
click at [470, 5] on div "Podcasts Charts Monitoring Ctrl K Open Advanced New For Business For Podcasters…" at bounding box center [569, 20] width 1139 height 40
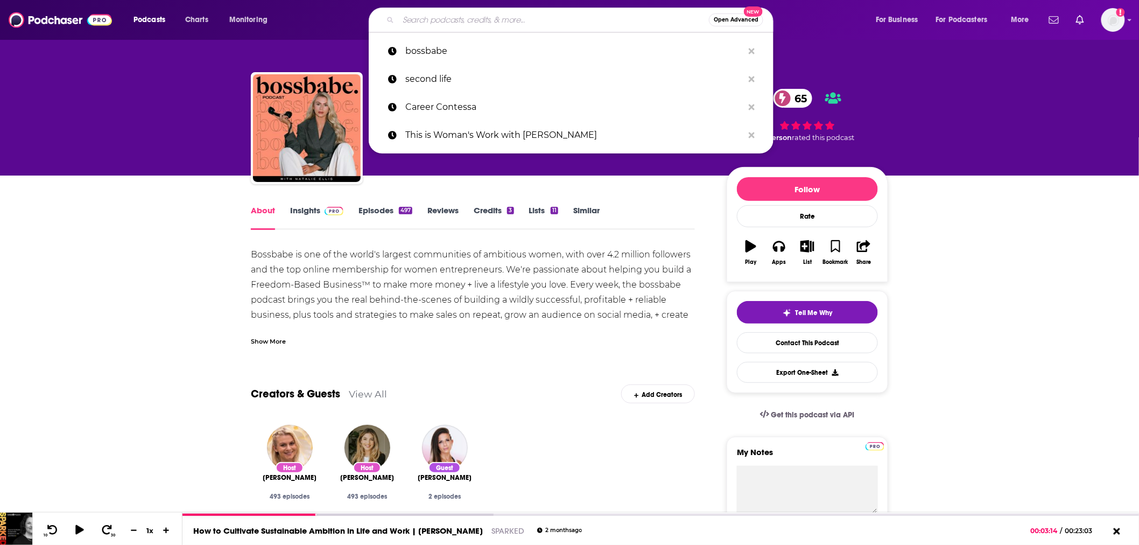
click at [466, 19] on input "Search podcasts, credits, & more..." at bounding box center [553, 19] width 311 height 17
paste input "The Foundr Podcast with [PERSON_NAME]"
type input "The Foundr Podcast with [PERSON_NAME]"
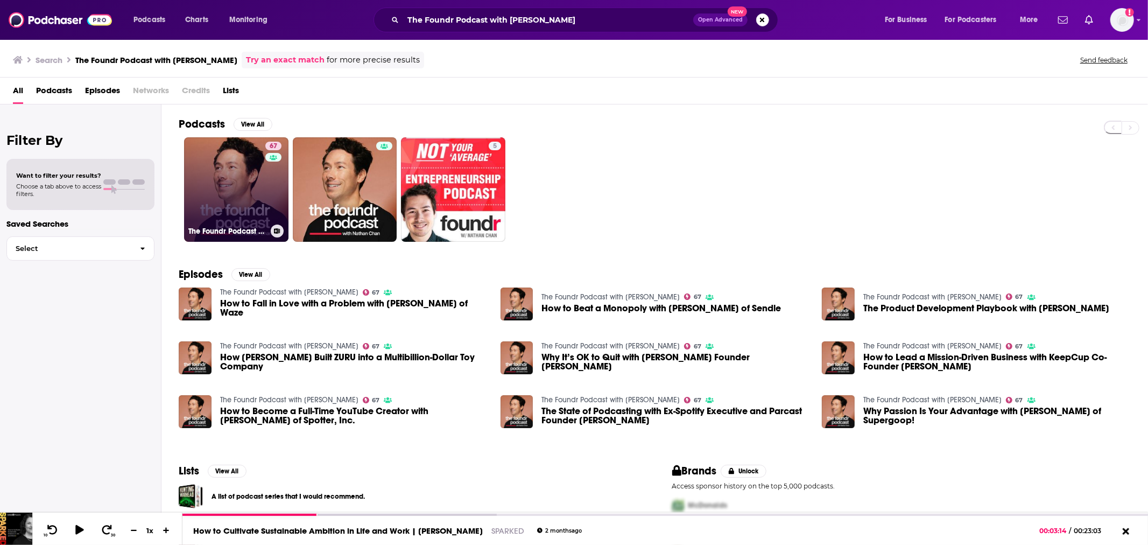
click at [259, 198] on link "67 The Foundr Podcast with [PERSON_NAME]" at bounding box center [236, 189] width 104 height 104
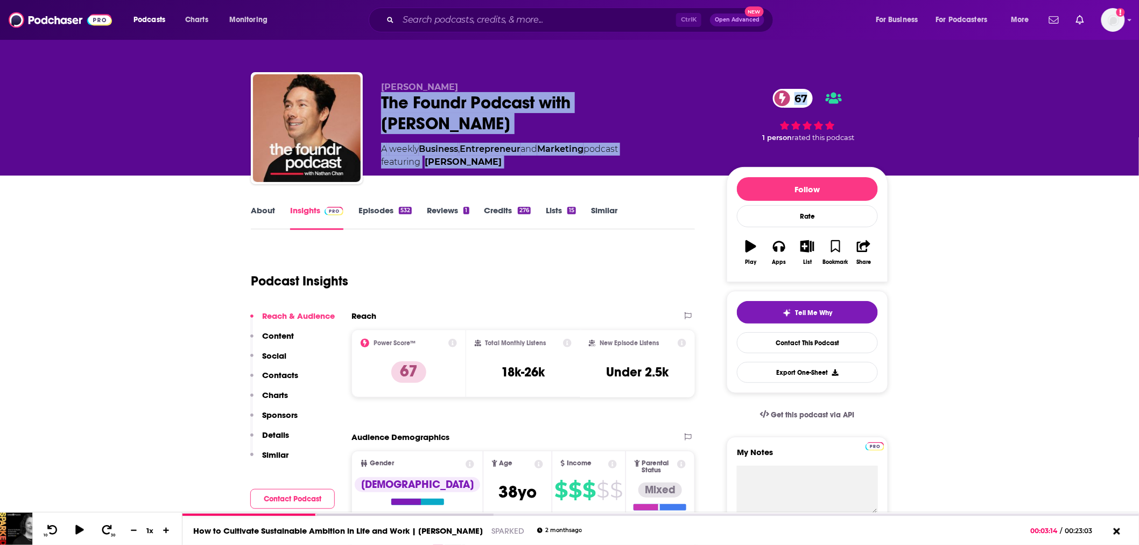
drag, startPoint x: 384, startPoint y: 98, endPoint x: 720, endPoint y: 100, distance: 335.8
click at [720, 100] on div "[PERSON_NAME] The Foundr Podcast with [PERSON_NAME] 67 A weekly Business , Entr…" at bounding box center [634, 130] width 507 height 97
copy div "The Foundr Podcast with [PERSON_NAME] 67 A weekly Business , Entrepreneur and M…"
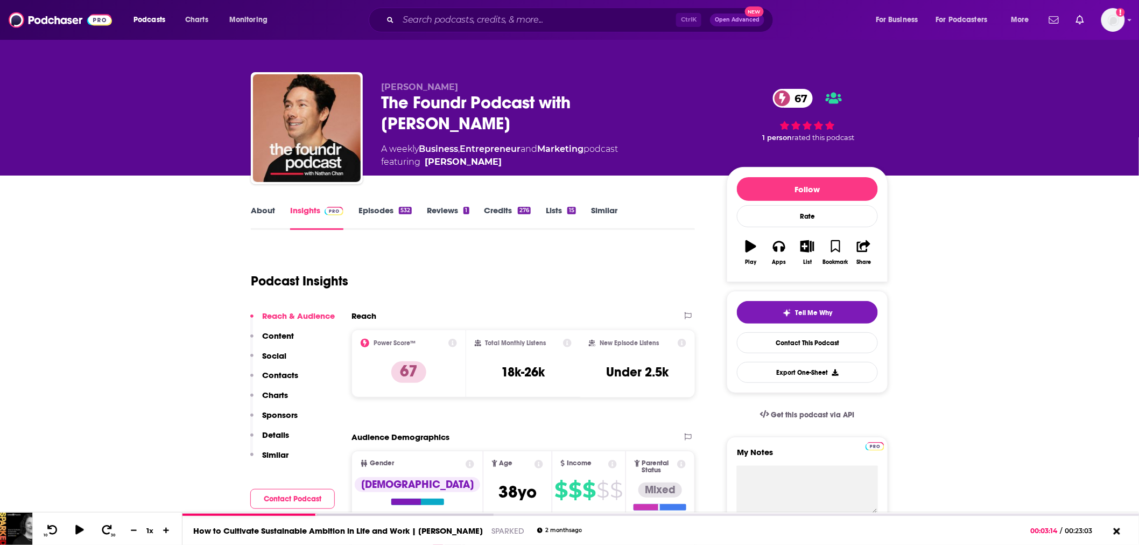
drag, startPoint x: 585, startPoint y: 196, endPoint x: 592, endPoint y: 178, distance: 19.4
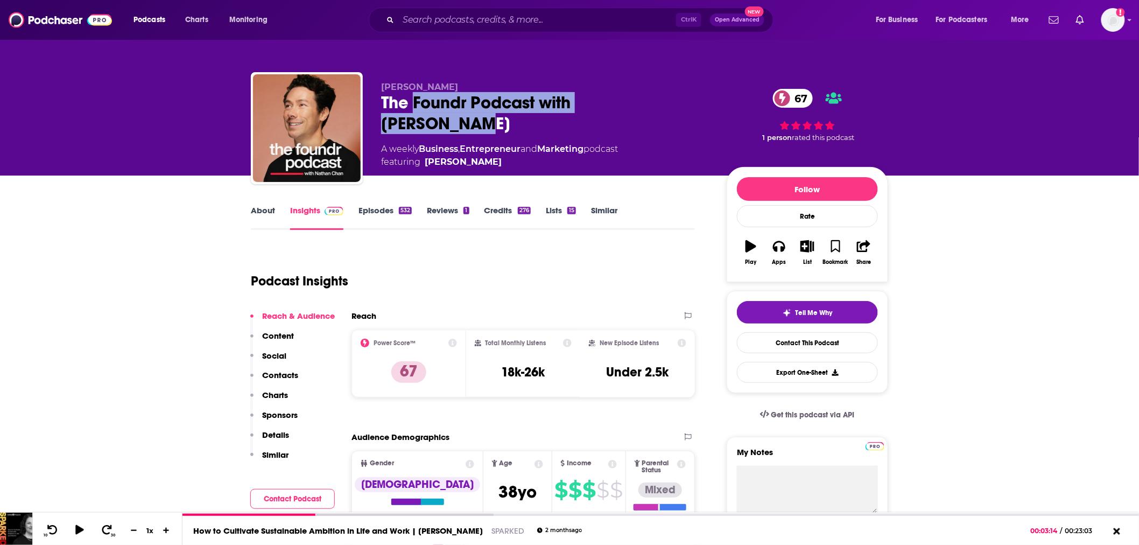
drag, startPoint x: 413, startPoint y: 101, endPoint x: 708, endPoint y: 105, distance: 294.9
click at [708, 105] on div "The Foundr Podcast with [PERSON_NAME] 67" at bounding box center [545, 113] width 328 height 42
copy h2 "Foundr Podcast with [PERSON_NAME]"
click at [369, 208] on link "Episodes 532" at bounding box center [384, 217] width 53 height 25
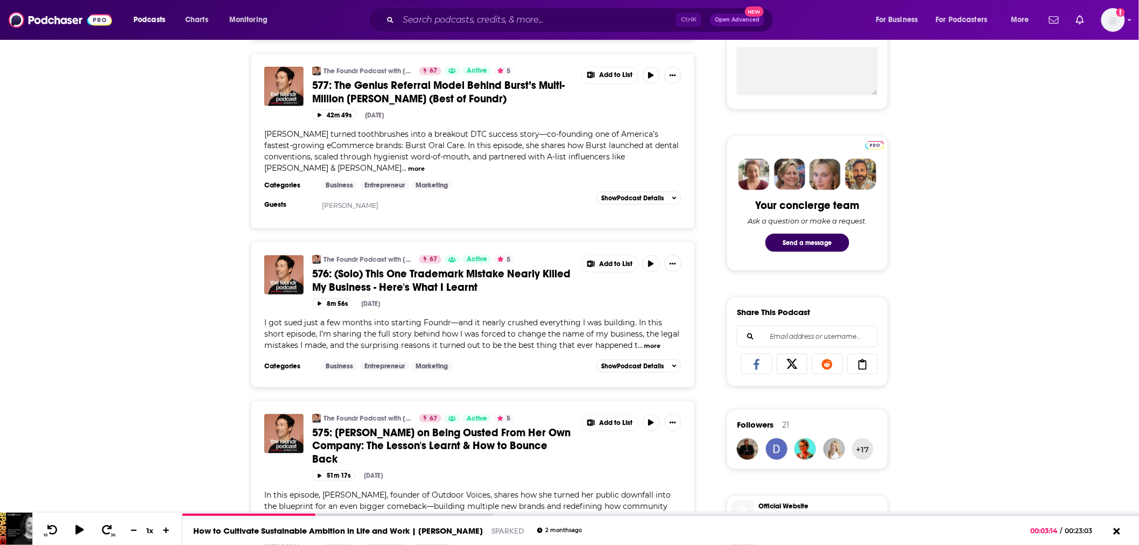
scroll to position [239, 0]
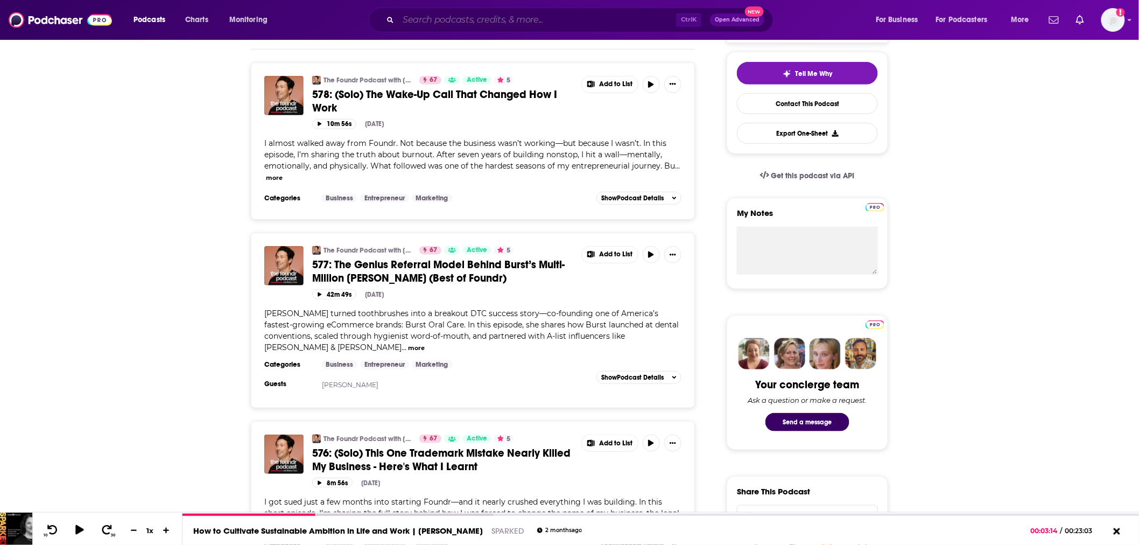
click at [507, 15] on input "Search podcasts, credits, & more..." at bounding box center [537, 19] width 278 height 17
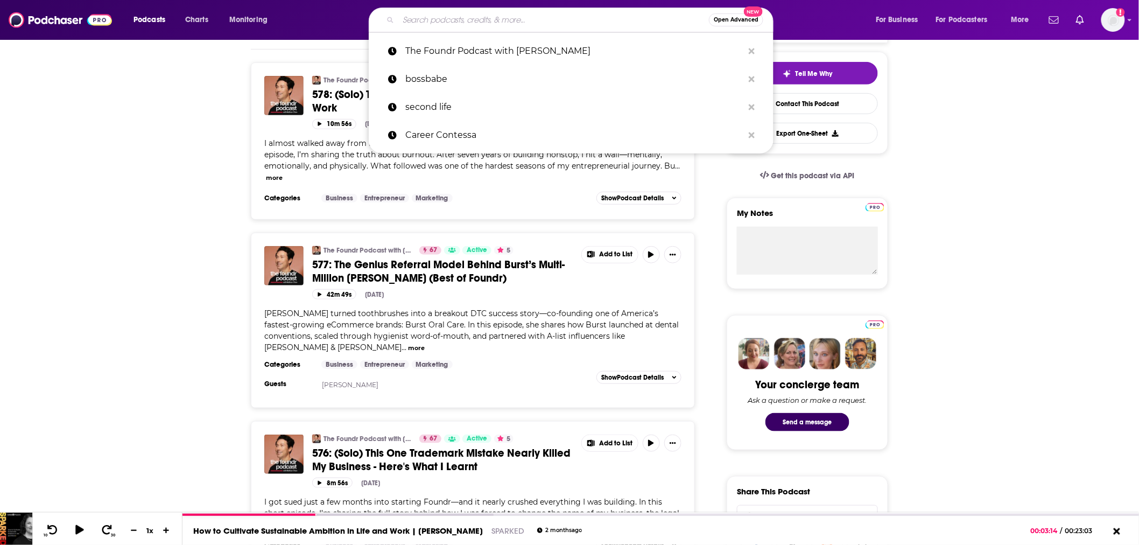
paste input "Success Story with [PERSON_NAME]"
type input "Success Story with [PERSON_NAME]"
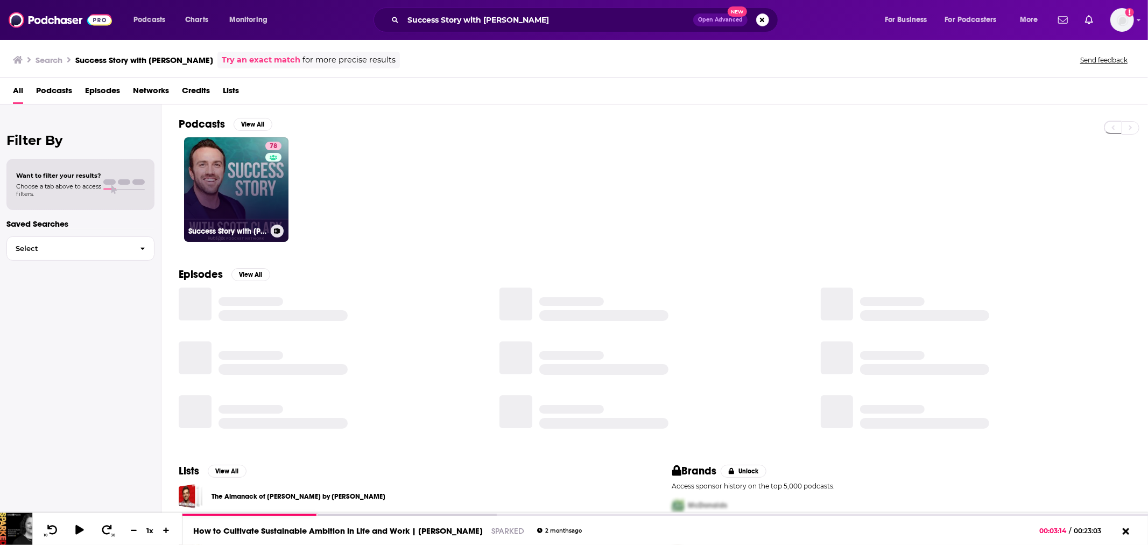
click at [244, 182] on link "78 Success Story with [PERSON_NAME]" at bounding box center [236, 189] width 104 height 104
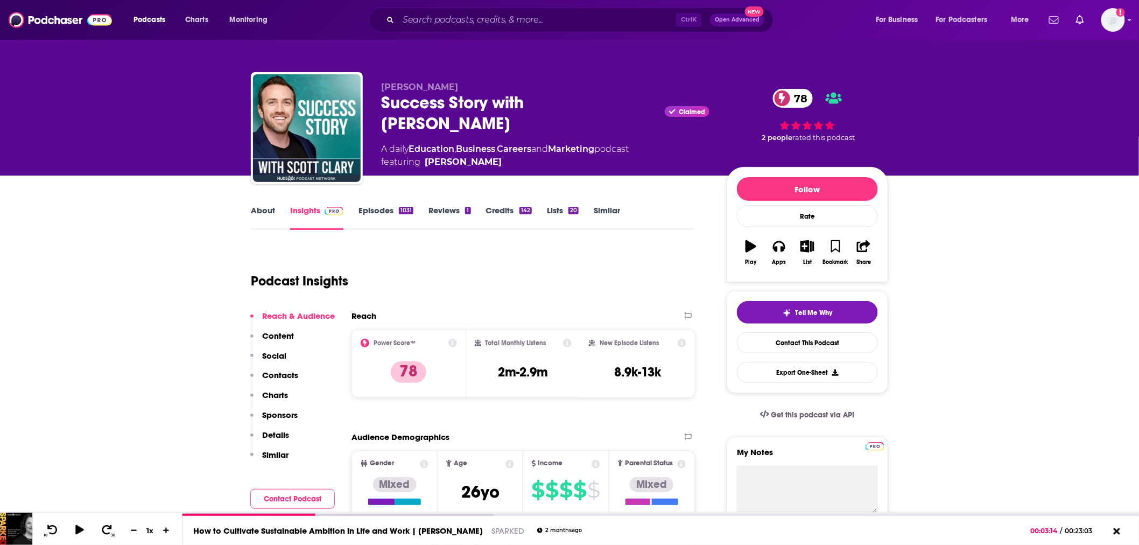
click at [373, 212] on link "Episodes 1031" at bounding box center [385, 217] width 55 height 25
